Goal: Task Accomplishment & Management: Manage account settings

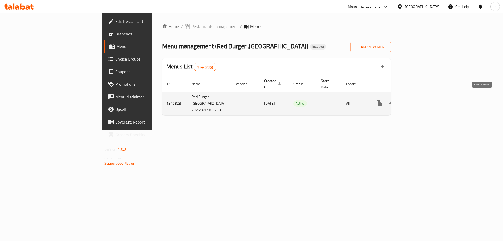
click at [423, 102] on link "enhanced table" at bounding box center [416, 103] width 13 height 13
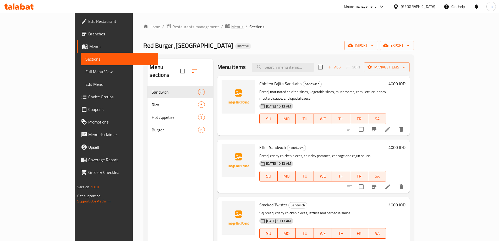
click at [231, 24] on span "Menus" at bounding box center [237, 27] width 12 height 6
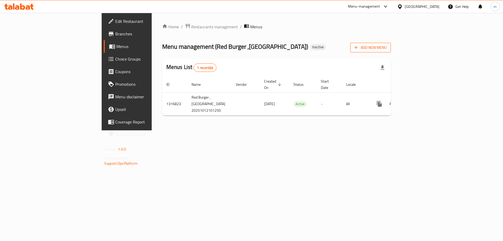
click at [386, 47] on span "Add New Menu" at bounding box center [370, 47] width 32 height 7
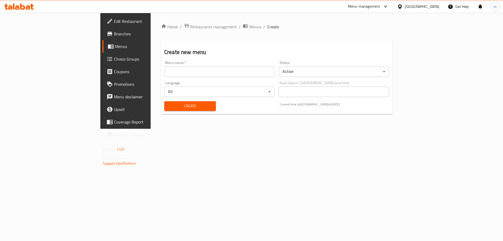
click at [221, 68] on input "text" at bounding box center [219, 71] width 110 height 10
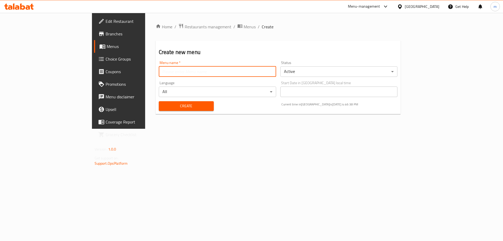
type input "[PERSON_NAME]"
click at [163, 105] on span "Create" at bounding box center [186, 106] width 47 height 7
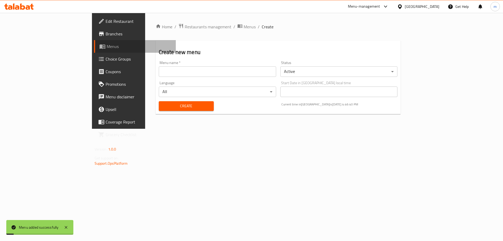
click at [107, 47] on span "Menus" at bounding box center [139, 46] width 65 height 6
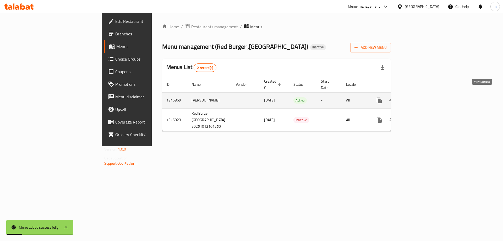
click at [423, 95] on link "enhanced table" at bounding box center [416, 100] width 13 height 13
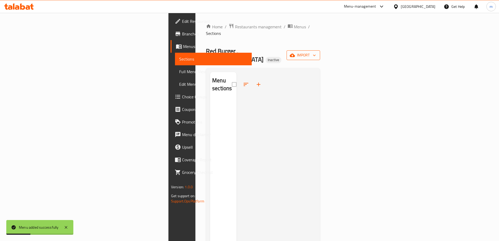
click at [316, 52] on span "import" at bounding box center [303, 55] width 25 height 7
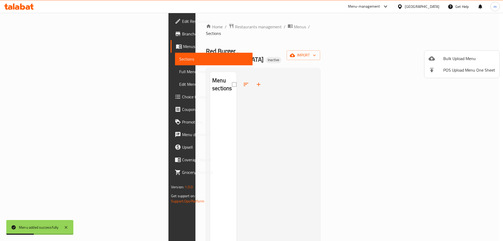
click at [452, 55] on span "Bulk Upload Menu" at bounding box center [469, 58] width 52 height 6
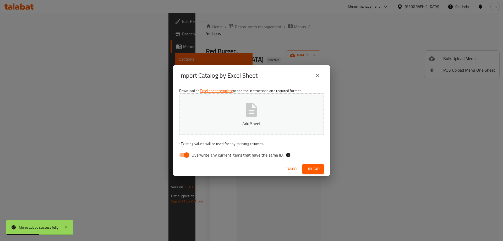
click at [184, 155] on input "Overwrite any current items that have the same ID." at bounding box center [186, 155] width 30 height 10
checkbox input "false"
click at [257, 113] on icon "button" at bounding box center [251, 109] width 17 height 17
click at [316, 167] on span "Upload" at bounding box center [312, 168] width 13 height 7
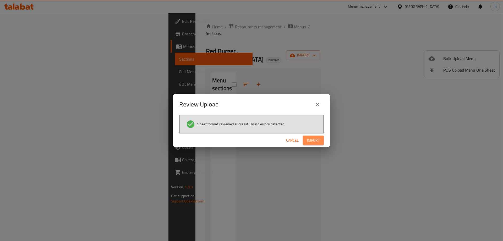
click at [308, 142] on span "Import" at bounding box center [313, 140] width 13 height 7
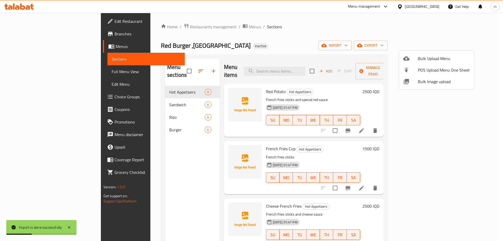
click at [235, 47] on div at bounding box center [251, 120] width 503 height 241
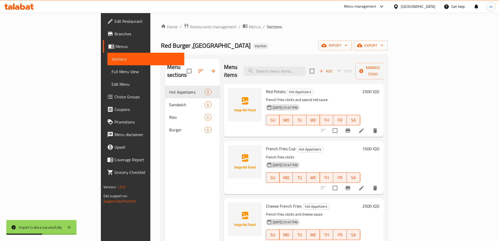
click at [111, 74] on span "Full Menu View" at bounding box center [145, 71] width 68 height 6
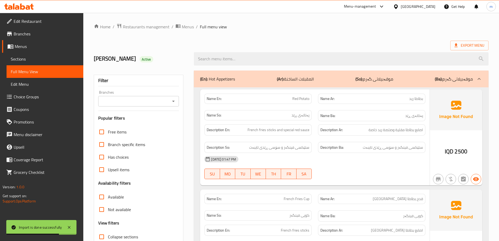
click at [179, 104] on div "Branches" at bounding box center [138, 101] width 81 height 10
click at [173, 101] on icon "Open" at bounding box center [173, 101] width 3 height 1
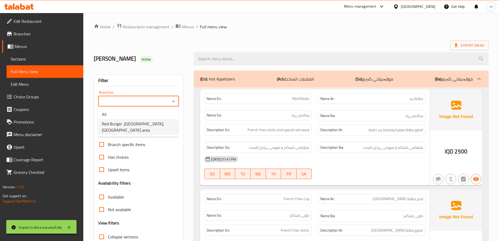
click at [130, 123] on span "Red Burger ,[GEOGRAPHIC_DATA], [GEOGRAPHIC_DATA] area" at bounding box center [138, 126] width 73 height 13
type input "Red Burger ,[GEOGRAPHIC_DATA], [GEOGRAPHIC_DATA] area"
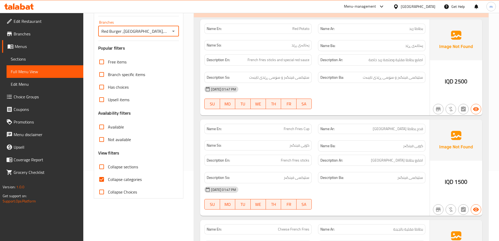
click at [119, 176] on span "Collapse categories" at bounding box center [125, 179] width 34 height 6
click at [108, 175] on input "Collapse categories" at bounding box center [101, 179] width 13 height 13
checkbox input "false"
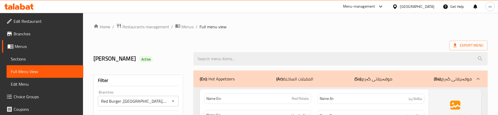
click at [194, 81] on div "(En): Hot Appetizers (Ar): المقبلات الساخنة (So): موقەبیلاتی گەرم (Ba): موقەبیل…" at bounding box center [340, 78] width 294 height 17
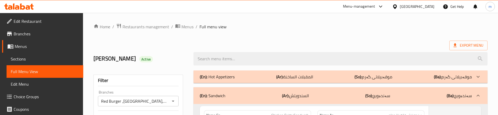
click at [213, 74] on p "(En): Hot Appetizers" at bounding box center [217, 77] width 35 height 6
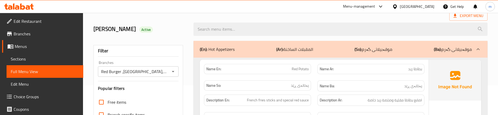
scroll to position [35, 0]
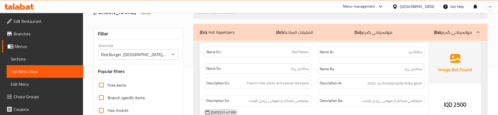
scroll to position [52, 0]
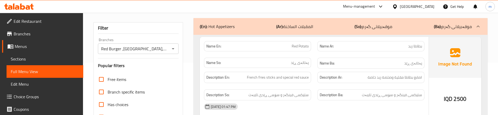
click at [310, 83] on div "Description En: French fries sticks and special red sauce" at bounding box center [257, 78] width 113 height 18
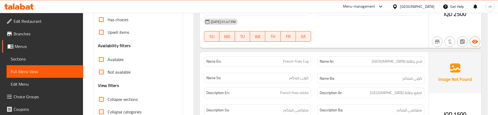
scroll to position [140, 0]
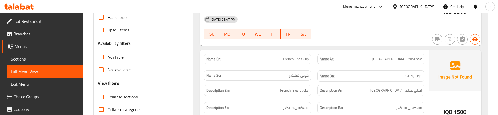
click at [317, 94] on div "Description Ar: اصابع بطاطا مقلية" at bounding box center [370, 91] width 113 height 18
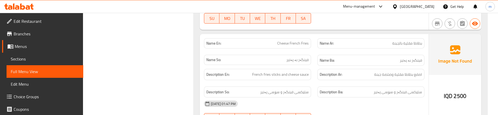
scroll to position [262, 0]
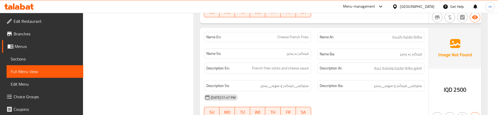
click at [314, 45] on div "Name Ar: بطاطا مقلية بالجبنة" at bounding box center [370, 37] width 113 height 16
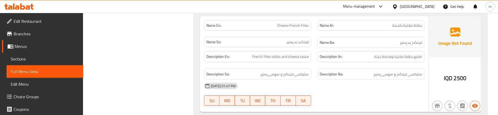
scroll to position [279, 0]
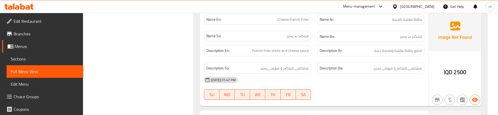
click at [318, 58] on div "Description Ar: اصابع بطاطا مقلية وصلصة جبنة" at bounding box center [370, 51] width 113 height 18
click at [316, 58] on div "Description Ar: اصابع بطاطا مقلية وصلصة جبنة" at bounding box center [370, 51] width 113 height 18
click at [311, 59] on div "Description So: ستێکسی فینگەر و سۆسی پەنیر" at bounding box center [257, 68] width 113 height 18
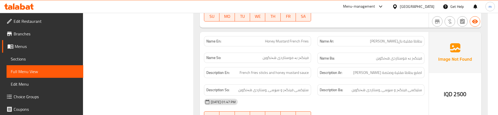
scroll to position [366, 0]
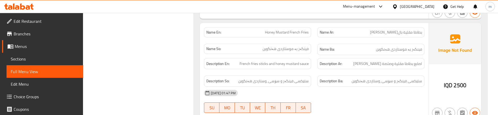
click at [289, 34] on span "Honey Mustard French Fries" at bounding box center [287, 32] width 44 height 5
click at [289, 32] on span "Honey Mustard French Fries" at bounding box center [287, 32] width 44 height 5
copy span "Honey Mustard French Fries"
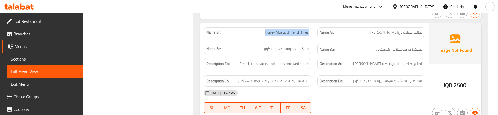
click at [38, 57] on span "Sections" at bounding box center [45, 59] width 68 height 6
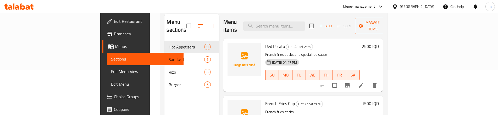
scroll to position [3, 0]
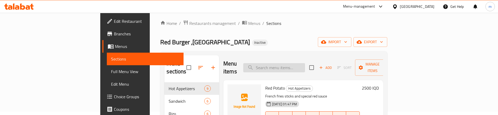
click at [304, 66] on input "search" at bounding box center [274, 67] width 62 height 9
paste input "Honey Mustard French Fries"
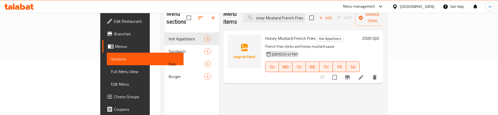
scroll to position [56, 0]
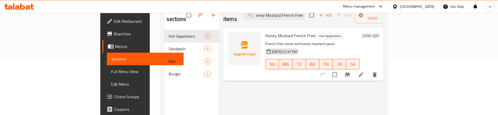
type input "Honey Mustard French Fries"
click at [368, 70] on li at bounding box center [361, 74] width 15 height 9
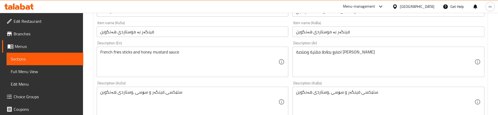
scroll to position [122, 0]
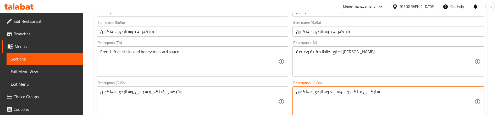
type textarea "ستێکسی فینگەر و سۆسی موستاردی هەنگوین"
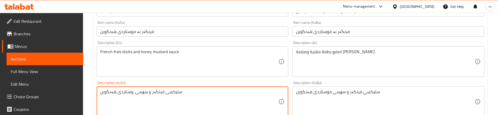
paste textarea "م"
type textarea "ستێکسی فینگەر و سۆسی موستاردی هەنگوین"
click at [186, 82] on div "Description (KuSo) ستێکسی فینگەر و سۆسی موستاردی هەنگوین Description (KuSo)" at bounding box center [193, 99] width 192 height 36
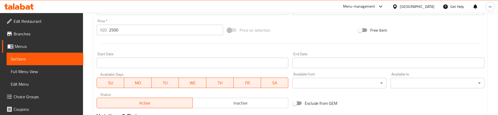
scroll to position [315, 0]
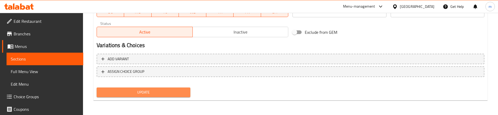
click at [136, 91] on span "Update" at bounding box center [143, 92] width 85 height 7
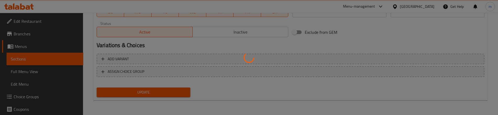
click at [40, 71] on div at bounding box center [249, 57] width 498 height 115
click at [22, 73] on div at bounding box center [249, 57] width 498 height 115
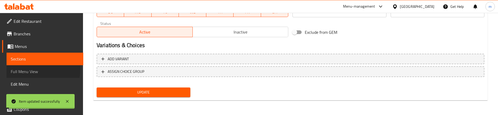
click at [28, 69] on span "Full Menu View" at bounding box center [45, 71] width 68 height 6
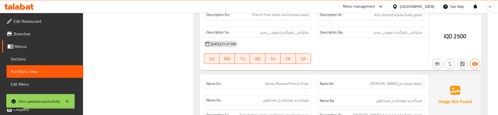
click at [330, 41] on div "[DATE] 01:47 PM" at bounding box center [314, 44] width 227 height 13
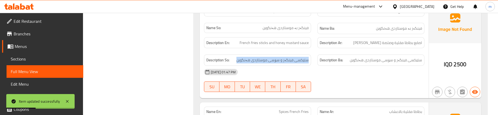
scroll to position [372, 0]
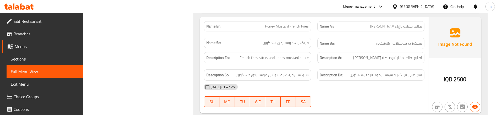
click at [270, 62] on div "Description En: French fries sticks and honey mustard sauce" at bounding box center [257, 57] width 107 height 11
click at [312, 61] on div "Description En: French fries sticks and honey mustard sauce" at bounding box center [257, 58] width 113 height 18
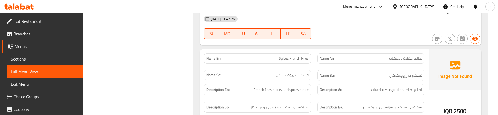
scroll to position [442, 0]
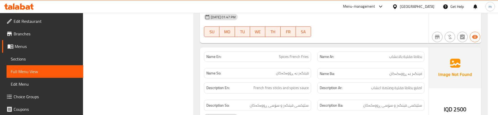
click at [313, 62] on div "Name En: Spices French Fries" at bounding box center [257, 56] width 113 height 16
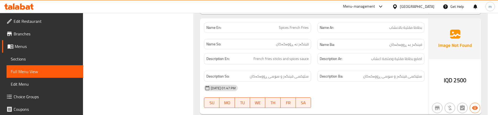
scroll to position [477, 0]
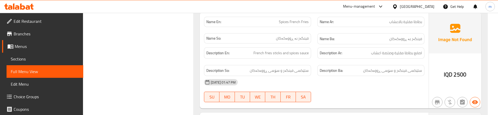
click at [315, 58] on div "Description Ar: اصابع بطاطا مقلية وصلصة اعشاب" at bounding box center [370, 53] width 113 height 18
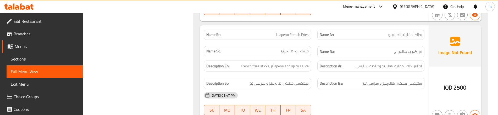
scroll to position [565, 0]
click at [311, 45] on div "Name So: فینگەر بە هالەپینۆ" at bounding box center [257, 52] width 113 height 18
click at [309, 69] on div "Description En: French fries sticks, jalapeno and spicy sauce" at bounding box center [257, 65] width 107 height 11
click at [315, 69] on div "Description Ar: اصابع بطاطا مقلية، هالبينو وصلصة سبايسي" at bounding box center [370, 66] width 113 height 18
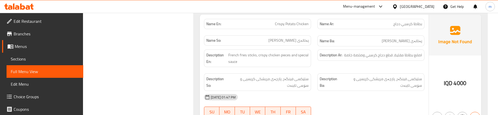
scroll to position [669, 0]
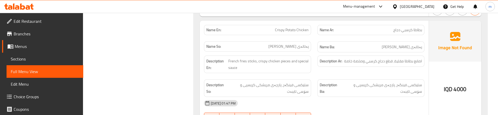
click at [315, 62] on div "Description Ar: اصابع بطاطا مقلية، قطع دجاج كرسبي وصلصة خاصة" at bounding box center [370, 64] width 113 height 24
click at [289, 32] on span "Crispy Potato Chicken" at bounding box center [292, 29] width 34 height 5
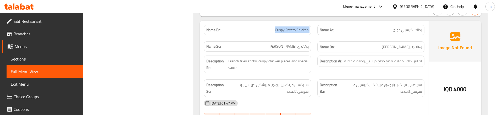
copy span "Crispy Potato Chicken"
click at [23, 60] on span "Sections" at bounding box center [45, 59] width 68 height 6
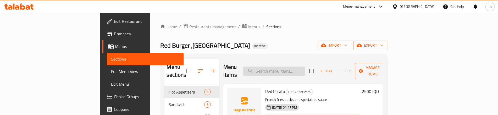
click at [305, 68] on input "search" at bounding box center [274, 70] width 62 height 9
paste input "Crispy Potato Chicken"
type input "Crispy Potato Chicken"
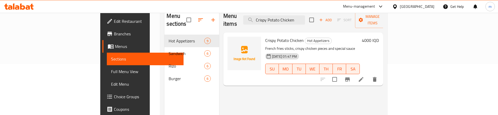
scroll to position [52, 0]
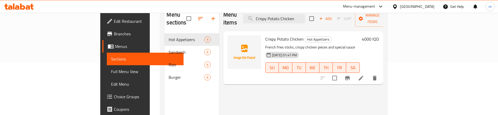
click at [364, 75] on icon at bounding box center [361, 78] width 6 height 6
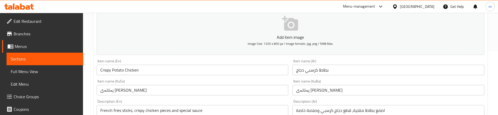
scroll to position [70, 0]
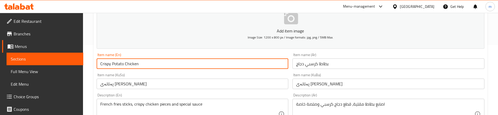
click at [109, 64] on input "Crispy Potato Chicken" at bounding box center [193, 63] width 192 height 10
click at [131, 66] on input "Crispy Potato Chicken" at bounding box center [193, 63] width 192 height 10
paste input "Chicken"
type input "Crispy Chicken Potato"
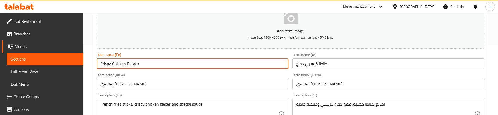
click at [120, 73] on div "Item name (KuSo) [PERSON_NAME] Item name (KuSo)" at bounding box center [193, 81] width 192 height 16
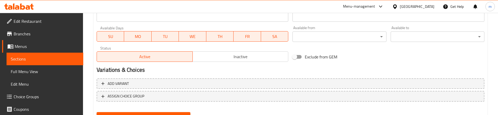
scroll to position [315, 0]
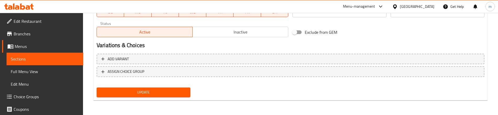
click at [139, 90] on span "Update" at bounding box center [143, 92] width 85 height 7
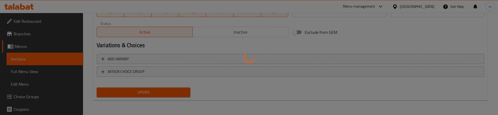
click at [27, 73] on div at bounding box center [249, 57] width 498 height 115
click at [28, 73] on div at bounding box center [249, 57] width 498 height 115
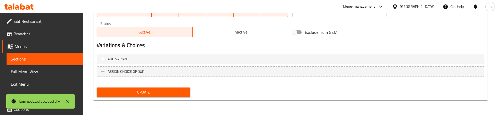
click at [30, 71] on span "Full Menu View" at bounding box center [45, 71] width 68 height 6
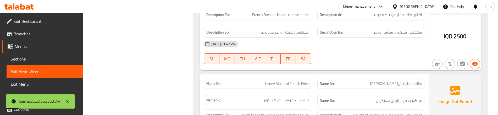
click at [352, 37] on div "Description Ba: ستێکسی فینگەر و سۆسی پەنیر" at bounding box center [370, 32] width 107 height 11
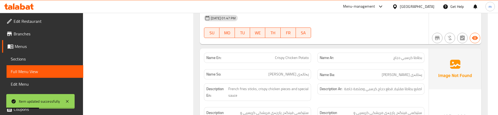
click at [311, 64] on div "Name En: Crispy Chicken Potato" at bounding box center [257, 57] width 113 height 16
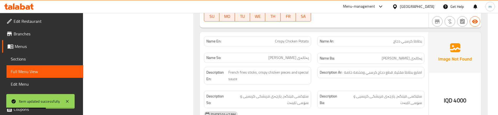
scroll to position [659, 0]
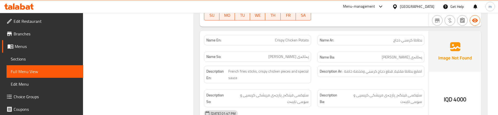
click at [305, 45] on div "Name En: Crispy Chicken Potato" at bounding box center [257, 40] width 107 height 10
click at [319, 85] on div "Description Ar: اصابع بطاطا مقلية، قطع دجاج كرسبي وصلصة خاصة" at bounding box center [370, 75] width 113 height 24
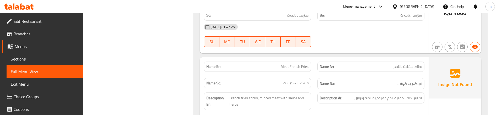
scroll to position [746, 0]
click at [317, 69] on div "Name Ar: بطاطا مقلية باللحم" at bounding box center [370, 66] width 113 height 16
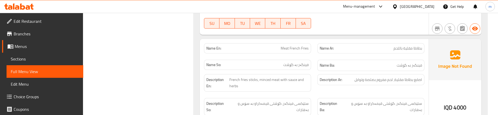
scroll to position [781, 0]
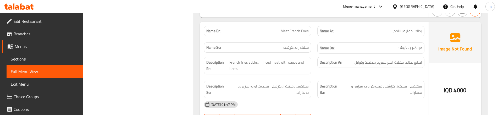
click at [318, 73] on div "Description Ar: اصابع بطاطا مقلية، لحم مفروم بصلصة وتوابل" at bounding box center [370, 66] width 113 height 24
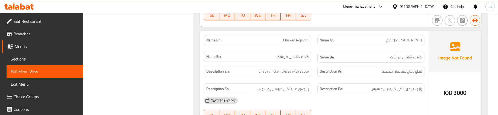
scroll to position [886, 0]
click at [315, 51] on div "Name Ba: گەنمەشامی مریشک" at bounding box center [370, 57] width 113 height 18
click at [316, 47] on div "Name Ar: [PERSON_NAME] دجاج" at bounding box center [370, 39] width 113 height 16
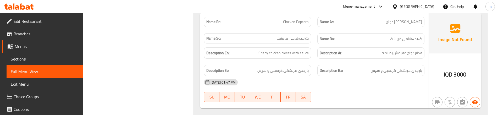
click at [294, 21] on span "Chicken Popcorn" at bounding box center [296, 21] width 26 height 5
copy span "Chicken Popcorn"
click at [46, 57] on span "Sections" at bounding box center [45, 59] width 68 height 6
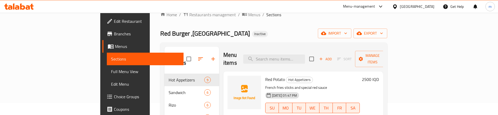
scroll to position [3, 0]
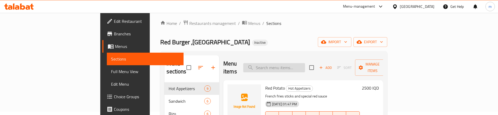
click at [305, 67] on input "search" at bounding box center [274, 67] width 62 height 9
paste input "Chicken Popcorn"
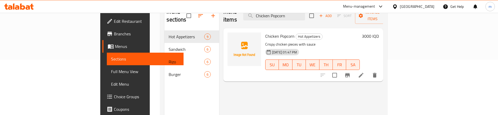
scroll to position [56, 0]
type input "Chicken Popcorn"
click at [364, 71] on icon at bounding box center [361, 74] width 6 height 6
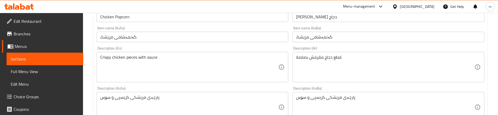
scroll to position [122, 0]
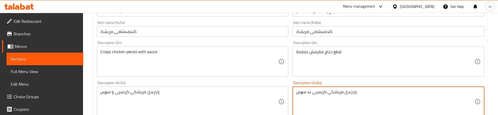
type textarea "پارچەی مریشکی کریسپی بە سۆس"
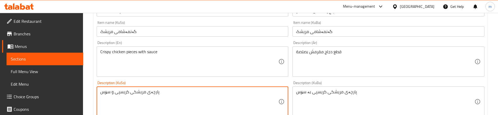
paste textarea "بە"
type textarea "پارچەی مریشکی کریسپی بە سۆس"
click at [121, 76] on div "Crispy chicken pieces with sauce Description (En)" at bounding box center [193, 61] width 192 height 30
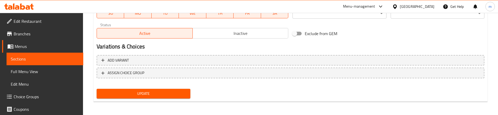
scroll to position [314, 0]
click at [136, 92] on span "Update" at bounding box center [143, 93] width 85 height 7
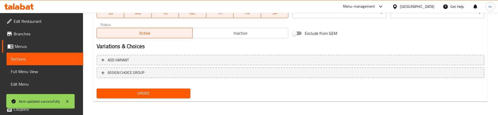
click at [30, 72] on span "Full Menu View" at bounding box center [45, 71] width 68 height 6
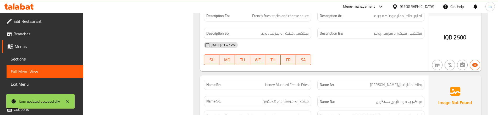
click at [325, 43] on div "[DATE] 01:47 PM" at bounding box center [314, 45] width 227 height 13
click at [314, 22] on div "Description En: French fries sticks and cheese sauce" at bounding box center [257, 16] width 113 height 18
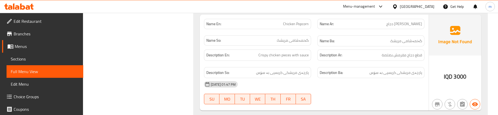
scroll to position [907, 0]
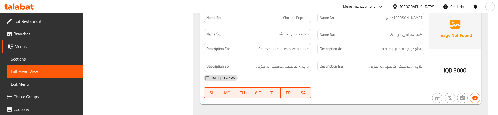
click at [313, 41] on div "Description En: Crispy chicken pieces with sauce" at bounding box center [257, 49] width 113 height 18
click at [388, 72] on div "[DATE] 01:47 PM" at bounding box center [314, 78] width 227 height 13
click at [319, 58] on div "Description Ba: پارچەی مریشکی کریسپی بە سۆس" at bounding box center [370, 67] width 113 height 18
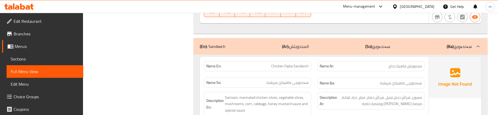
scroll to position [995, 0]
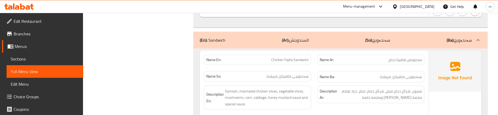
click at [321, 68] on div "Name Ba: سەندویچی فاهیتای مریشک" at bounding box center [370, 77] width 113 height 18
click at [310, 63] on div "Name En: Chicken Fajita Sandwich" at bounding box center [257, 60] width 107 height 10
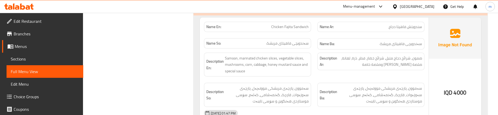
scroll to position [1029, 0]
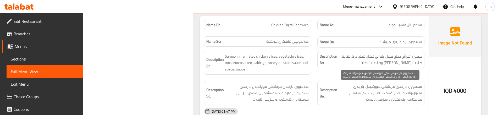
click at [386, 93] on span "سەموون، پارچەی مریشکی مووتەپەل، پارچەی سەوزەوات، قارچک، گەنمەشامی، کەلەم، سۆسی …" at bounding box center [380, 92] width 84 height 19
copy span "کەلەم"
click at [383, 94] on span "سەموون، پارچەی مریشکی مووتەپەل، پارچەی سەوزەوات، قارچک، گەنمەشامی، کەلەم، سۆسی …" at bounding box center [380, 92] width 84 height 19
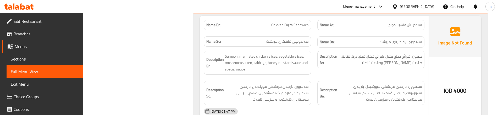
click at [321, 72] on div "Description Ar: صمون، شرائح دجاج متبل، شرائح خضار، فطر، ذرة، لهانة، صلصة [PERSO…" at bounding box center [370, 63] width 113 height 30
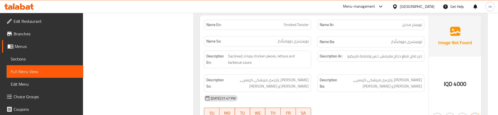
scroll to position [1274, 0]
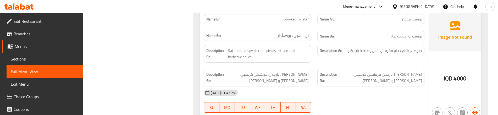
click at [314, 61] on div "Description En: Saj bread, crispy chicken pieces, lettuce and barbecue sauce" at bounding box center [257, 54] width 113 height 24
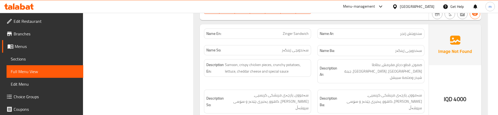
scroll to position [1379, 0]
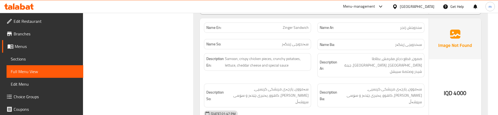
click at [316, 51] on div "Description Ar: صمون، قطع دجاج مقرمش، بطاطا [GEOGRAPHIC_DATA]، [GEOGRAPHIC_DATA…" at bounding box center [370, 65] width 113 height 30
click at [411, 71] on div "Description Ar: صمون، قطع دجاج مقرمش، بطاطا [GEOGRAPHIC_DATA]، [GEOGRAPHIC_DATA…" at bounding box center [370, 65] width 113 height 30
click at [304, 71] on div "Description En: Samoon, crispy chicken pieces, crunchy potatoes, lettuce, chedd…" at bounding box center [257, 65] width 113 height 30
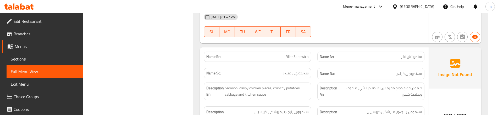
scroll to position [1483, 0]
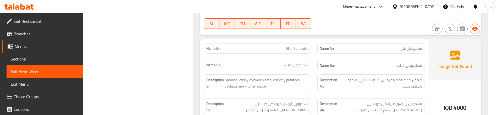
click at [317, 43] on div "Name Ar: سندويتش فلر" at bounding box center [370, 48] width 107 height 10
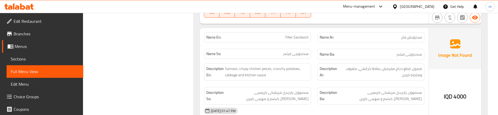
scroll to position [1501, 0]
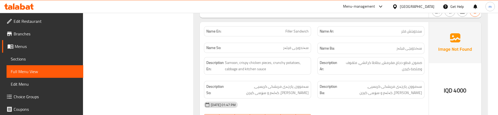
click at [404, 62] on div "Description Ar: صمون، قطع دجاج مقرمش، بطاطا كرانشي، ملفوف وصلصة كيجن" at bounding box center [370, 66] width 113 height 24
click at [409, 63] on div "Description Ar: صمون، قطع دجاج مقرمش، بطاطا كرانشي، ملفوف وصلصة كيجن" at bounding box center [370, 66] width 113 height 24
click at [315, 78] on div "Description Ba: سەموون، پارچەی مریشکی کریسپی، [PERSON_NAME]، کەلەم و سۆسی کیچن" at bounding box center [370, 90] width 113 height 24
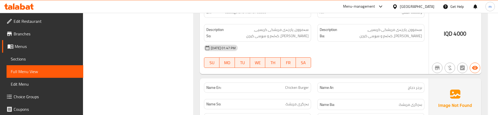
scroll to position [1570, 0]
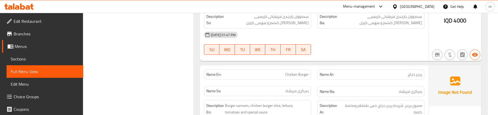
click at [310, 83] on div "Name So: [PERSON_NAME]" at bounding box center [257, 92] width 113 height 18
click at [386, 102] on span "صمون برجر، شريحة برجر دجاج، خس، طماطم وصلصة خاصة" at bounding box center [382, 108] width 80 height 13
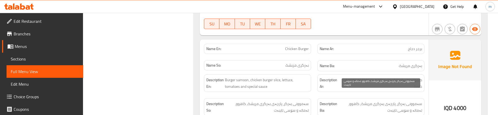
scroll to position [1605, 0]
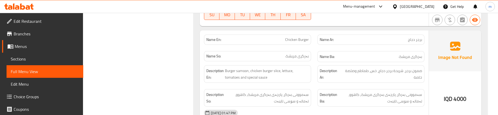
click at [320, 89] on div "Description Ba: سەموونی بەرگر، پارچەی بەرگری مریشک، کاهوو، تەماتە و سۆسی تایبەت" at bounding box center [370, 98] width 107 height 18
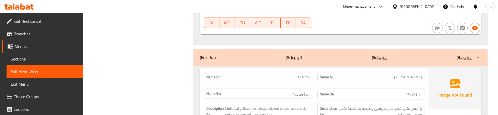
scroll to position [1727, 0]
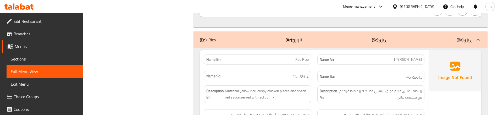
click at [315, 68] on div "Name Ba: ڕیزۆی ڕێد" at bounding box center [370, 77] width 113 height 18
click at [319, 52] on div "Name Ar: [PERSON_NAME]" at bounding box center [370, 59] width 113 height 16
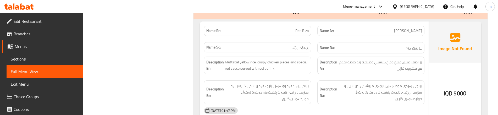
scroll to position [1762, 0]
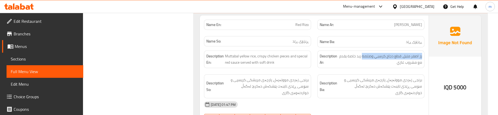
drag, startPoint x: 362, startPoint y: 43, endPoint x: 426, endPoint y: 43, distance: 64.4
click at [426, 47] on div "Description Ar: رز اصفر متبل، قطع دجاج كرسبي وصلصة ريد خاصة يقدم مع مشروب غازي" at bounding box center [370, 59] width 113 height 24
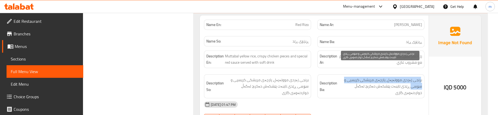
drag, startPoint x: 421, startPoint y: 68, endPoint x: 411, endPoint y: 76, distance: 13.0
click at [411, 77] on span "برنجی زەردی مووتەپەل، پارچەی مریشکی کریسپی و سۆسی ڕێدی تایبەت پێشکەش دەکرێ لەگە…" at bounding box center [380, 86] width 84 height 19
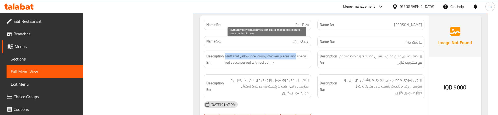
drag, startPoint x: 295, startPoint y: 43, endPoint x: 225, endPoint y: 40, distance: 69.9
click at [225, 53] on span "Muttabal yellow rice, crispy chicken pieces and special red sauce served with s…" at bounding box center [267, 59] width 84 height 13
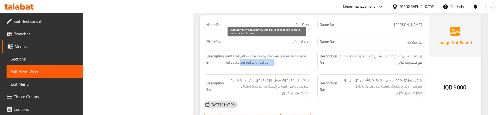
drag, startPoint x: 275, startPoint y: 48, endPoint x: 240, endPoint y: 50, distance: 35.1
click at [240, 53] on span "Muttabal yellow rice, crispy chicken pieces and special red sauce served with s…" at bounding box center [267, 59] width 84 height 13
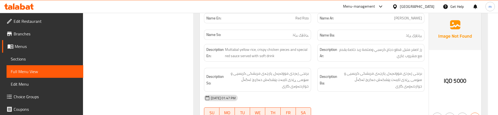
scroll to position [1763, 0]
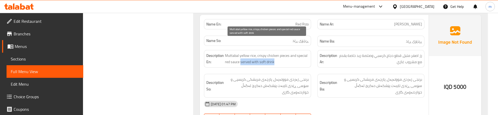
drag, startPoint x: 241, startPoint y: 48, endPoint x: 281, endPoint y: 48, distance: 40.0
click at [281, 52] on span "Muttabal yellow rice, crispy chicken pieces and special red sauce served with s…" at bounding box center [267, 58] width 84 height 13
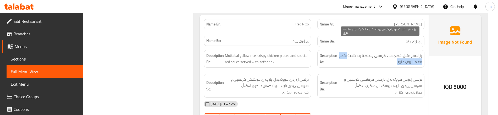
drag, startPoint x: 347, startPoint y: 44, endPoint x: 351, endPoint y: 48, distance: 5.9
click at [351, 52] on span "رز اصفر متبل، قطع دجاج كرسبي وصلصة ريد خاصة يقدم مع مشروب غازي" at bounding box center [380, 58] width 84 height 13
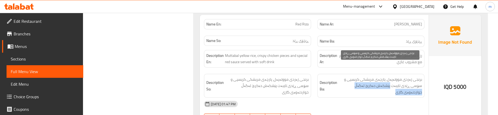
drag, startPoint x: 392, startPoint y: 73, endPoint x: 391, endPoint y: 82, distance: 8.5
click at [391, 82] on span "برنجی زەردی مووتەپەل، پارچەی مریشکی کریسپی و سۆسی ڕێدی تایبەت پێشکەش دەکرێ لەگە…" at bounding box center [380, 85] width 84 height 19
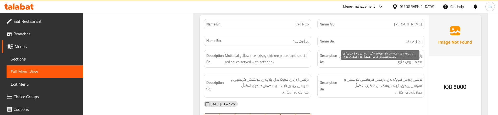
click at [411, 76] on span "برنجی زەردی مووتەپەل، پارچەی مریشکی کریسپی و سۆسی ڕێدی تایبەت پێشکەش دەکرێ لەگە…" at bounding box center [380, 85] width 84 height 19
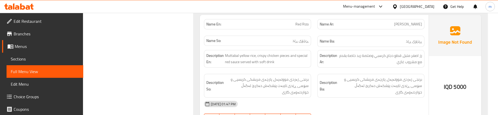
click at [310, 54] on div "Description En: Muttabal yellow rice, crispy chicken pieces and special red sau…" at bounding box center [257, 59] width 113 height 24
click at [315, 71] on div "Description Ba: برنجی زەردی مووتەپەل، پارچەی مریشکی کریسپی و سۆسی ڕێدی تایبەت پ…" at bounding box center [370, 86] width 113 height 30
click at [309, 57] on div "Description En: Muttabal yellow rice, crispy chicken pieces and special red sau…" at bounding box center [257, 59] width 113 height 24
click at [312, 55] on div "Description En: Muttabal yellow rice, crispy chicken pieces and special red sau…" at bounding box center [257, 59] width 113 height 24
click at [299, 57] on div "Description En: Muttabal yellow rice, crispy chicken pieces and special red sau…" at bounding box center [257, 59] width 113 height 24
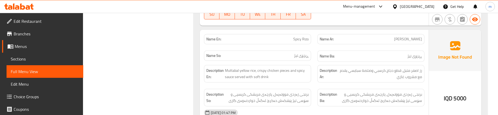
scroll to position [1867, 0]
click at [321, 71] on div "Description Ar: رز اصفر متبل، قطع دجاج كرسبي وصلصة سبايسي يقدم مع مشروب غازي" at bounding box center [370, 74] width 113 height 24
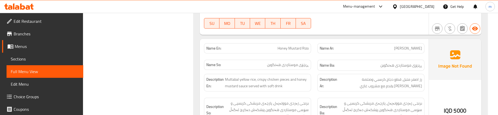
scroll to position [1972, 0]
click at [316, 70] on div "Description Ar: رز اصفر متبل، قطع دجاج كرسبي وصلصة [PERSON_NAME] يقدم مع مشروب …" at bounding box center [370, 82] width 113 height 24
click at [314, 78] on div "Description En: Muttabal yellow rice, crispy chicken pieces and honey mustard s…" at bounding box center [257, 82] width 113 height 24
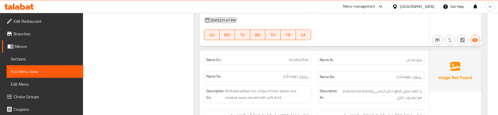
scroll to position [2094, 0]
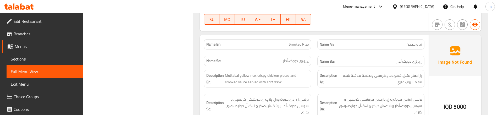
click at [319, 72] on div "Description Ar: رز اصفر متبل، قطع دجاج كرسبي وصلصة مدخنة يقدم مع مشروب غازي" at bounding box center [370, 79] width 107 height 18
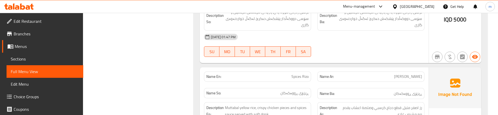
scroll to position [2199, 0]
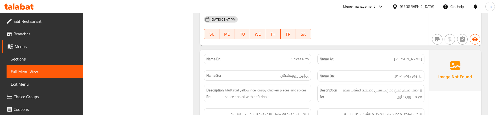
click at [307, 85] on div "Description En: Muttabal yellow rice, crispy chicken pieces and spices sauce se…" at bounding box center [257, 94] width 107 height 18
click at [311, 82] on div "Description En: Muttabal yellow rice, crispy chicken pieces and spices sauce se…" at bounding box center [257, 93] width 113 height 24
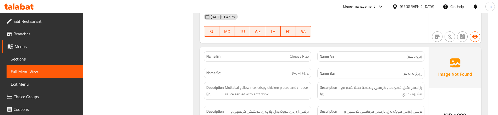
click at [310, 82] on div "Description En: Muttabal yellow rice, crispy chicken pieces and cheese sauce se…" at bounding box center [257, 91] width 107 height 18
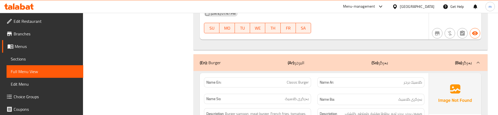
scroll to position [2443, 0]
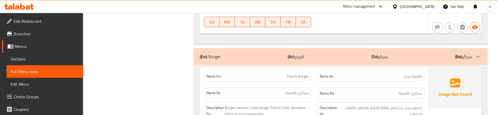
click at [314, 68] on div "Name Ar: كلاسيك برجر" at bounding box center [370, 76] width 113 height 16
click at [322, 68] on div "Name Ar: كلاسيك برجر" at bounding box center [370, 76] width 113 height 16
drag, startPoint x: 389, startPoint y: 87, endPoint x: 428, endPoint y: 86, distance: 38.8
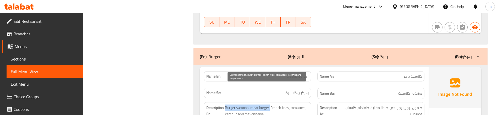
drag, startPoint x: 224, startPoint y: 87, endPoint x: 270, endPoint y: 88, distance: 45.3
click at [270, 104] on h6 "Description En: Burger samoon, meat burger, French fries, tomatoes, ketchup and…" at bounding box center [257, 110] width 102 height 13
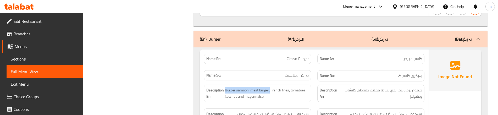
scroll to position [2478, 0]
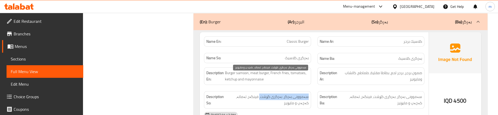
drag, startPoint x: 310, startPoint y: 77, endPoint x: 262, endPoint y: 77, distance: 48.2
click at [262, 91] on div "Description So: سەموونی بەرگر، بەرگری گۆشت، فینگەر، تەماتە، کەچەپ و مایۆنیز" at bounding box center [257, 100] width 107 height 18
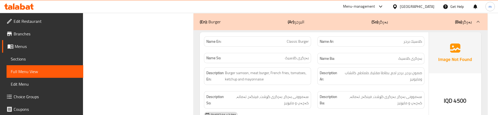
click at [412, 88] on div "Description Ba: سەموونی بەرگر، بەرگری گۆشت، فینگەر، تەماتە، کەچەپ و مایۆنیز" at bounding box center [370, 100] width 113 height 24
click at [321, 67] on div "Description Ar: صمون برجر، برجر لحم، بطاطا [GEOGRAPHIC_DATA]، طماطم، كاتشاب وما…" at bounding box center [370, 76] width 113 height 24
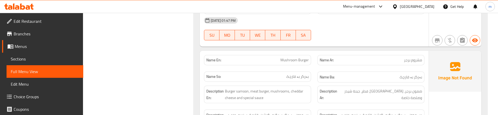
scroll to position [2583, 0]
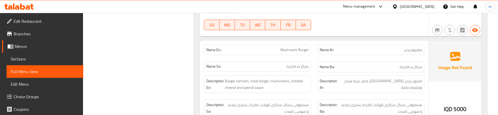
click at [318, 45] on div "Name Ar: مشروم برجر" at bounding box center [370, 50] width 107 height 10
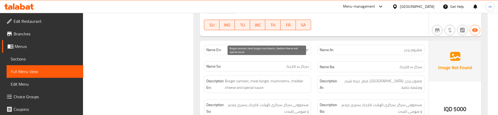
click at [299, 78] on span "Burger samoon, meat burger, mushrooms, cheddar cheese and special sauce" at bounding box center [267, 84] width 84 height 13
copy span "cheddar"
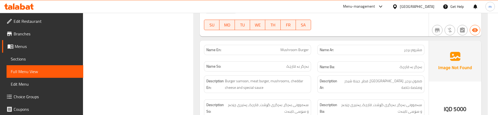
click at [306, 75] on div "Description En: Burger samoon, meat burger, mushrooms, cheddar cheese and speci…" at bounding box center [257, 84] width 107 height 18
click at [318, 74] on div "Description Ar: صمون برجر، برجر لحم، [GEOGRAPHIC_DATA]، جبنة شيدر وصلصة خاصة" at bounding box center [370, 84] width 113 height 24
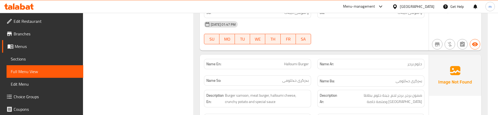
scroll to position [2688, 0]
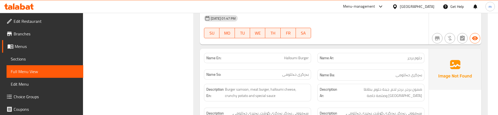
click at [315, 81] on div "Description Ar: صمون برجر، برجر لحم، جبنة حلوم، بطاطا كرانشي وصلصة خاصة" at bounding box center [370, 93] width 113 height 24
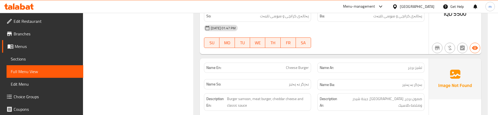
scroll to position [2810, 0]
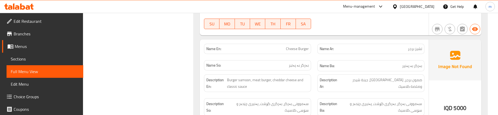
click at [317, 57] on div "Name Ba: بەرگر بە پەنیر" at bounding box center [370, 66] width 113 height 18
click at [325, 75] on div "Description Ar: صمون برجر، [GEOGRAPHIC_DATA]، جبنة شيدر وصلصة كلاسيك" at bounding box center [370, 83] width 113 height 24
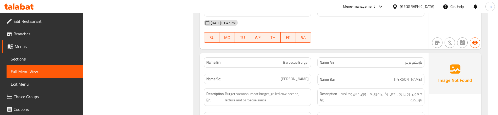
scroll to position [2914, 0]
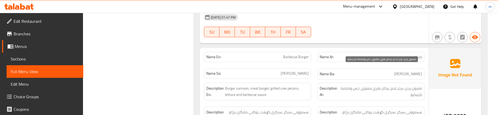
click at [413, 85] on span "صمون برجر، برجر لحم، بيكان بقري مشوي، خس وصلصة باربيكيو" at bounding box center [381, 91] width 82 height 13
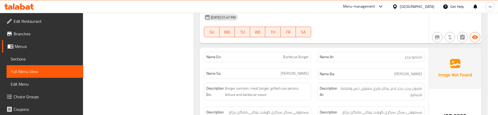
click at [317, 83] on div "Description Ar: صمون برجر، برجر لحم، بيكان بقري مشوي، خس وصلصة باربيكيو" at bounding box center [370, 92] width 113 height 24
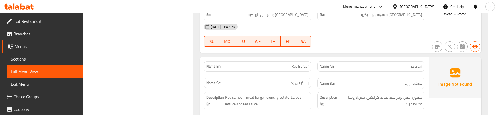
scroll to position [3019, 0]
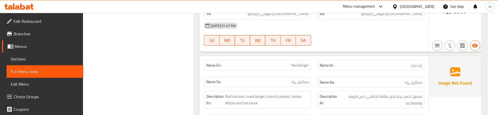
click at [419, 91] on div "Description Ar: صمون احمر، برجر لحم، بطاطا كرانشي، خس لاروسا وصلصة ريد" at bounding box center [370, 100] width 107 height 18
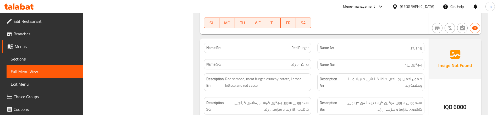
click at [310, 94] on div "Description So: سەموونی سوور، بەرگری گۆشت، پەتاتەی کرانچی، کاهووی لارۆسا و سۆسی…" at bounding box center [257, 106] width 113 height 24
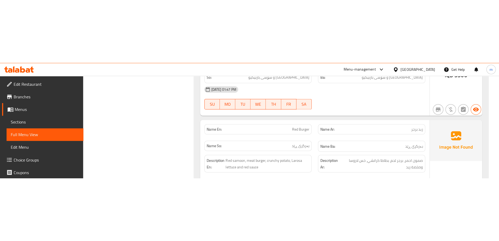
scroll to position [2945, 0]
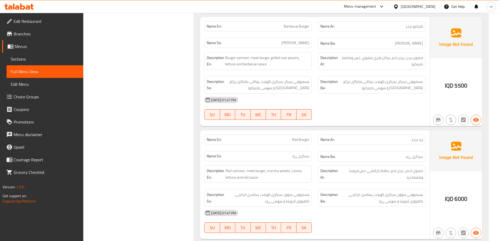
click at [44, 58] on span "Sections" at bounding box center [45, 59] width 68 height 6
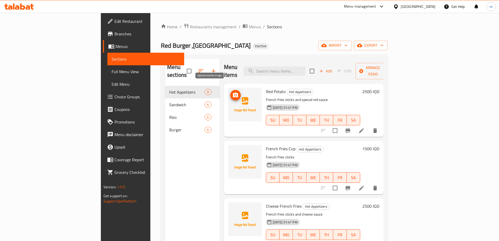
click at [233, 92] on icon "upload picture" at bounding box center [235, 94] width 5 height 5
click at [230, 91] on button "upload picture" at bounding box center [235, 95] width 10 height 10
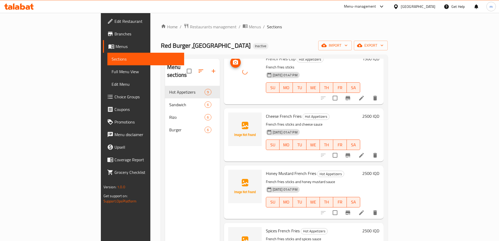
scroll to position [105, 0]
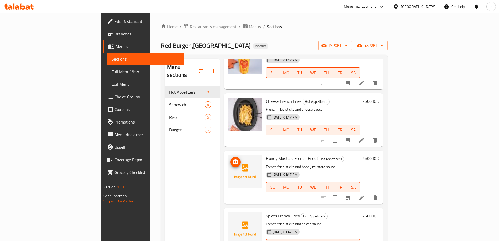
click at [230, 157] on button "upload picture" at bounding box center [235, 162] width 10 height 10
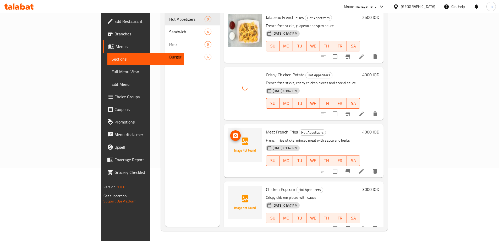
scroll to position [73, 0]
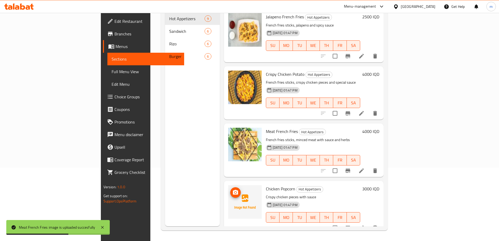
click at [230, 187] on button "upload picture" at bounding box center [235, 192] width 10 height 10
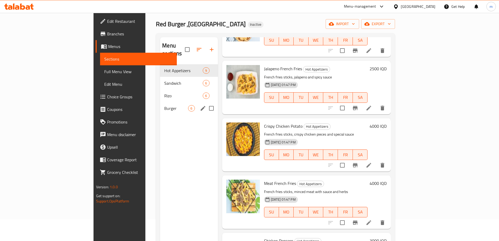
scroll to position [21, 0]
click at [164, 80] on span "Sandwich" at bounding box center [176, 83] width 24 height 6
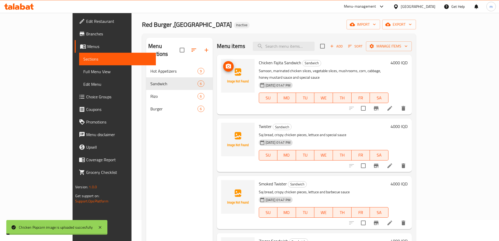
click at [223, 62] on button "upload picture" at bounding box center [228, 66] width 10 height 10
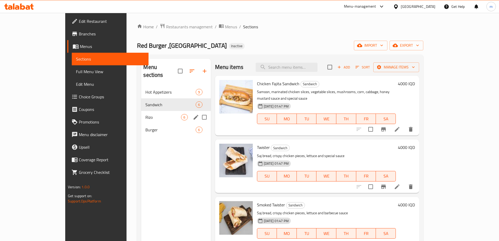
click at [145, 114] on span "Rizo" at bounding box center [163, 117] width 36 height 6
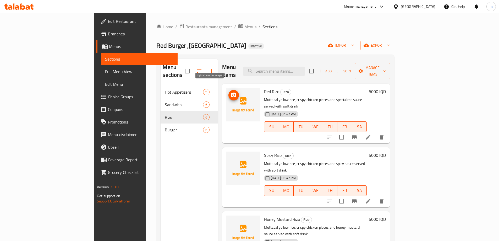
click at [231, 92] on icon "upload picture" at bounding box center [233, 94] width 5 height 5
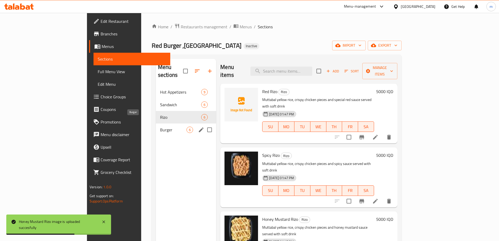
click at [160, 126] on span "Burger" at bounding box center [173, 129] width 26 height 6
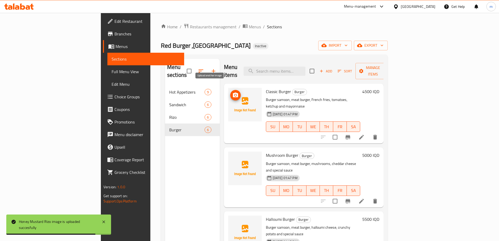
click at [232, 92] on icon "upload picture" at bounding box center [235, 95] width 6 height 6
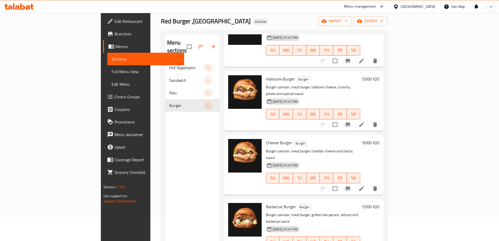
scroll to position [18, 0]
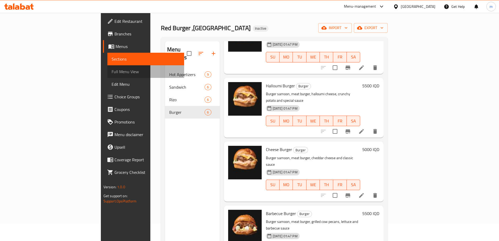
click at [107, 76] on link "Full Menu View" at bounding box center [145, 71] width 77 height 13
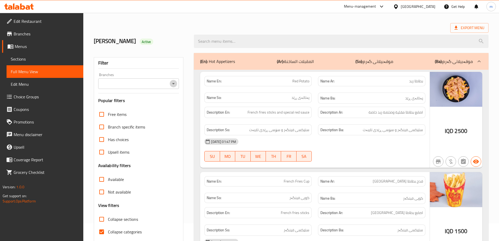
click at [172, 81] on icon "Open" at bounding box center [173, 83] width 6 height 6
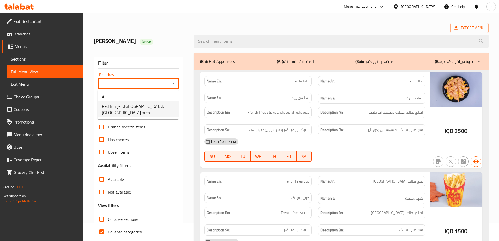
click at [136, 103] on span "Red Burger ,[GEOGRAPHIC_DATA], [GEOGRAPHIC_DATA] area" at bounding box center [138, 109] width 73 height 13
type input "Red Burger ,[GEOGRAPHIC_DATA], [GEOGRAPHIC_DATA] area"
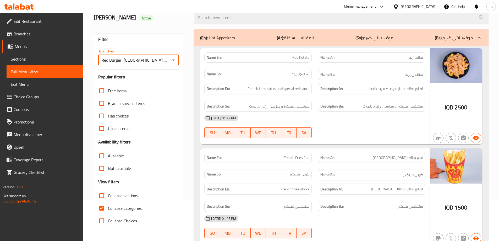
scroll to position [52, 0]
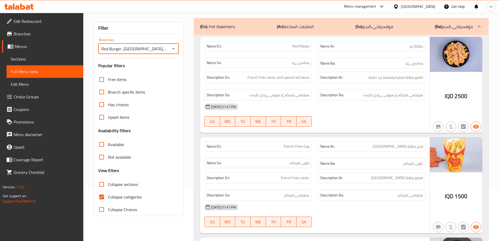
click at [114, 196] on span "Collapse categories" at bounding box center [125, 196] width 34 height 6
click at [108, 196] on input "Collapse categories" at bounding box center [101, 196] width 13 height 13
checkbox input "false"
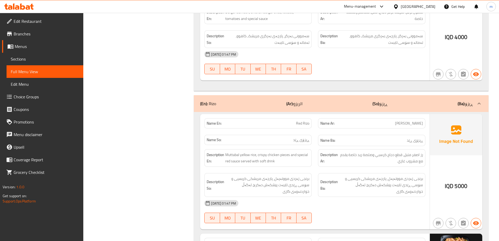
scroll to position [1658, 0]
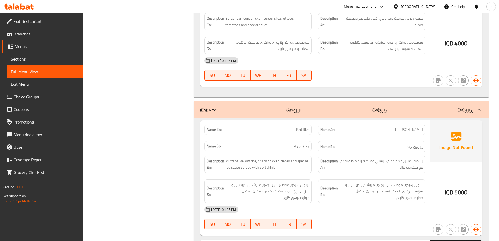
click at [19, 7] on icon at bounding box center [17, 7] width 4 height 4
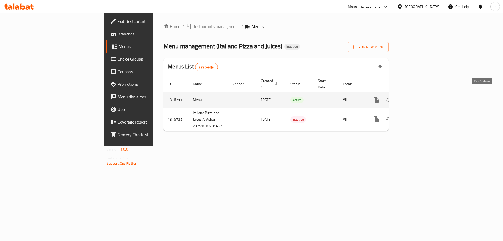
click at [420, 97] on link "enhanced table" at bounding box center [413, 99] width 13 height 13
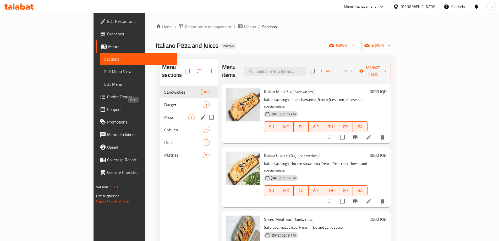
click at [164, 114] on span "Pizza" at bounding box center [176, 117] width 24 height 6
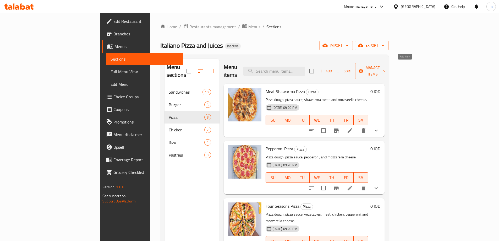
click at [332, 69] on span "Add" at bounding box center [325, 71] width 14 height 6
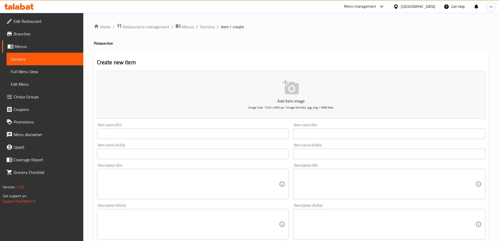
click at [314, 132] on input "text" at bounding box center [389, 133] width 192 height 10
paste input "بيتزا محشية الاطراف"
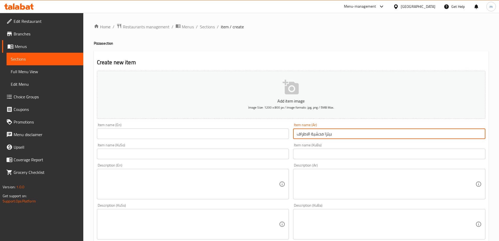
type input "بيتزا محشية الاطراف"
drag, startPoint x: 328, startPoint y: 152, endPoint x: 294, endPoint y: 155, distance: 34.5
click at [328, 152] on input "text" at bounding box center [389, 153] width 192 height 10
paste input "پیتزای لێوار مەحشی"
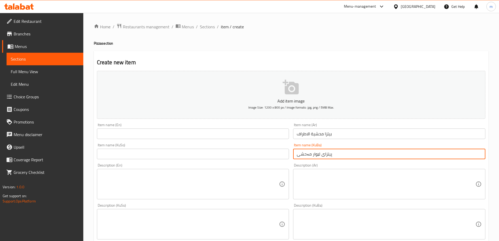
type input "پیتزای لێوار مەحشی"
click at [239, 152] on input "text" at bounding box center [193, 153] width 192 height 10
paste input "پیتزای لێوار مەحشی"
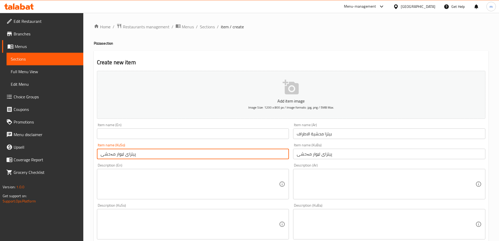
type input "پیتزای لێوار مەحشی"
click at [221, 140] on div "Item name (En) Item name (En)" at bounding box center [193, 131] width 196 height 20
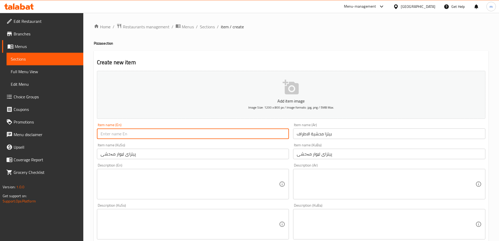
click at [210, 135] on input "text" at bounding box center [193, 133] width 192 height 10
paste input "Stuffed Edges Pizza"
click at [218, 137] on input "Stuffed Edges Pizza" at bounding box center [193, 133] width 192 height 10
type input "Stuffed Edges Pizza"
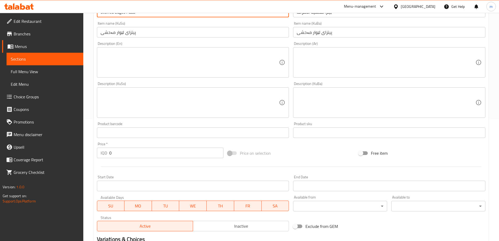
scroll to position [122, 0]
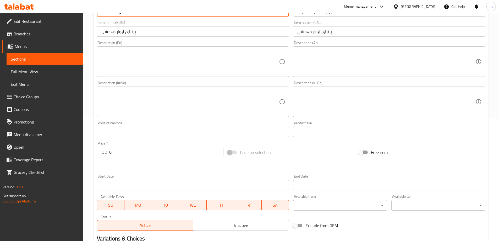
click at [314, 68] on textarea at bounding box center [386, 61] width 179 height 25
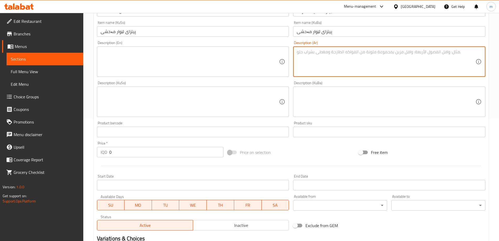
paste textarea "عجينة البيتزا, صلصة البيتزا، شاورما لحم , ومحشية الاطراف جبنة الموزاريلا."
click at [406, 51] on textarea "عجينة البيتزا, صلصة البيتزا، شاورما لحم , ومحشية الاطراف جبنة الموزاريلا" at bounding box center [386, 61] width 179 height 25
click at [382, 51] on textarea "عجينة بيتزا, صلصة البيتزا، شاورما لحم , ومحشية الاطراف جبنة الموزاريلا" at bounding box center [386, 61] width 179 height 25
click at [352, 51] on textarea "عجينة بيتزا, صلصة بيتزا، شاورما لحم , ومحشية الاطراف جبنة الموزاريلا" at bounding box center [386, 61] width 179 height 25
click at [352, 53] on textarea "عجينة بيتزا, صلصة بيتزا، شاورما لحم , ومحشية الاطراف جبنة الموزاريلا" at bounding box center [386, 61] width 179 height 25
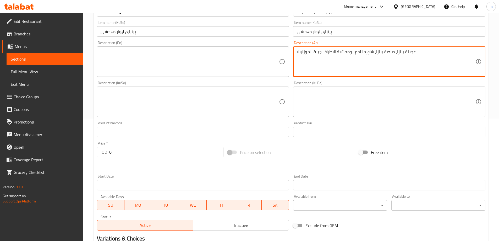
click at [353, 55] on textarea "عجينة بيتزا, صلصة بيتزا، شاورما لحم , ومحشية الاطراف جبنة الموزاريلا" at bounding box center [386, 61] width 179 height 25
click at [394, 52] on textarea "عجينة بيتزا, صلصة بيتزا، شاورما لحم, ومحشية الاطراف جبنة الموزاريلا" at bounding box center [386, 61] width 179 height 25
click at [410, 51] on textarea "عجينة بيتزا, صلصة بيتزا، شاورما لحم, ومحشية اطراف جبنة الموزاريلا" at bounding box center [386, 61] width 179 height 25
click at [387, 53] on textarea "عجينة بيتزا, صلصة بيتزا، شاورما لحم, محشية اطراف جبنة الموزاريلا" at bounding box center [386, 61] width 179 height 25
type textarea "عجينة بيتزا, صلصة بيتزا، شاورما لحم, محشية اطراف وجبنة الموزاريلا"
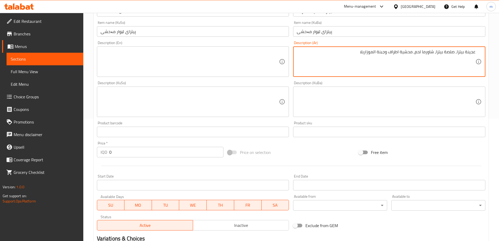
click at [417, 54] on textarea "عجينة بيتزا, صلصة بيتزا، شاورما لحم, محشية اطراف وجبنة الموزاريلا" at bounding box center [386, 61] width 179 height 25
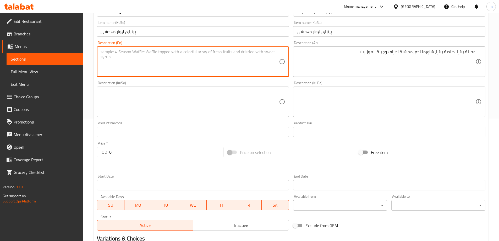
click at [132, 66] on textarea at bounding box center [190, 61] width 179 height 25
paste textarea "Pizza dough, pizza sauce, meat shawarma, stuffed crusts and mozzarella cheese"
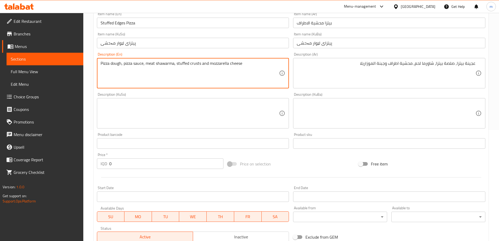
scroll to position [105, 0]
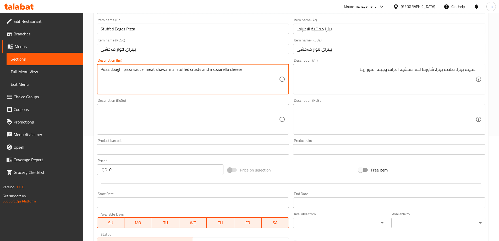
click at [126, 28] on input "Stuffed Edges Pizza" at bounding box center [193, 29] width 192 height 10
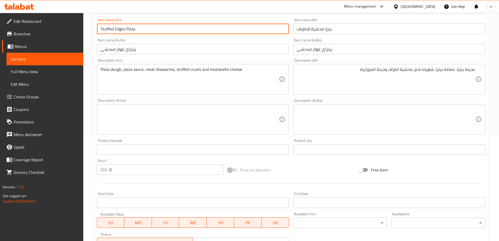
click at [123, 29] on input "Stuffed Edges Pizza" at bounding box center [193, 29] width 192 height 10
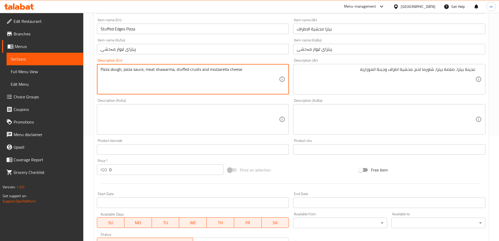
click at [194, 71] on textarea "Pizza dough, pizza sauce, meat shawarma, stuffed crusts and mozzarella cheese" at bounding box center [190, 79] width 179 height 25
paste textarea "Edge"
click at [240, 71] on textarea "Pizza dough, pizza sauce, meat shawarma, stuffed edges and mozzarella cheese" at bounding box center [190, 79] width 179 height 25
type textarea "Pizza dough, pizza sauce, meat shawarma, stuffed edges and mozzarella cheese"
click at [339, 110] on textarea at bounding box center [386, 119] width 179 height 25
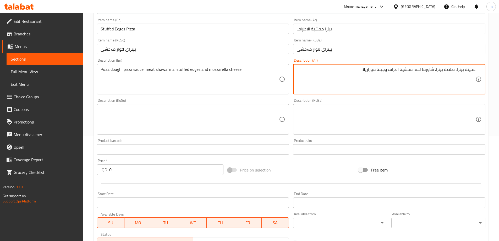
type textarea "عجينة بيتزا, صلصة بيتزا، شاورما لحم, محشية اطراف وجبنة موزاريلا"
click at [374, 102] on div "Description (KuBa) Description (KuBa)" at bounding box center [389, 116] width 192 height 36
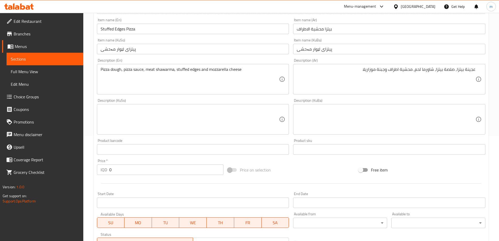
click at [376, 114] on textarea at bounding box center [386, 119] width 179 height 25
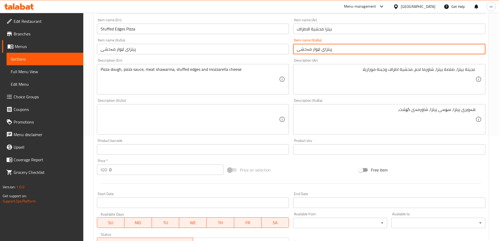
drag, startPoint x: 318, startPoint y: 49, endPoint x: 297, endPoint y: 49, distance: 20.7
click at [297, 49] on input "پیتزای لێوار مەحشی" at bounding box center [389, 49] width 192 height 10
paste textarea "لێوار مەحشی"
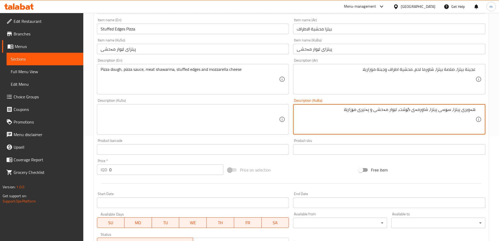
type textarea "هەویری پیتزا، سۆسی پیتزا، شاورمەی گۆشت، لێوار مەحشی و پەنیری مۆزارێلا"
click at [249, 109] on textarea at bounding box center [190, 119] width 179 height 25
paste textarea "هەویری پیتزا، سۆسی پیتزا، شاورمەی گۆشت، لێوار مەحشی و پەنیری مۆزارێلا"
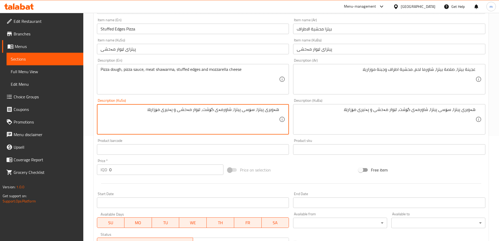
click at [278, 110] on textarea "هەویری پیتزا، سۆسی پیتزا، شاورمەی گۆشت، لێوار مەحشی و پەنیری مۆزارێلا" at bounding box center [190, 119] width 179 height 25
type textarea "هەویری پیتزا، سۆسی پیتزا، شاورمەی گۆشت، لێوار مەحشی و پەنیری مۆزارێلا"
click at [294, 99] on div "Description (KuBa) هەویری پیتزا، سۆسی پیتزا، شاورمەی گۆشت، لێوار مەحشی و پەنیری…" at bounding box center [389, 116] width 192 height 36
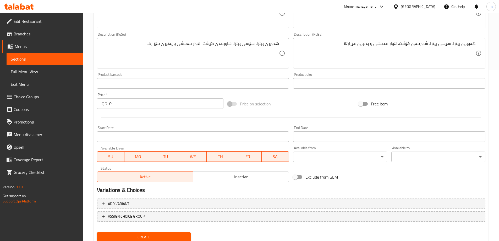
scroll to position [175, 0]
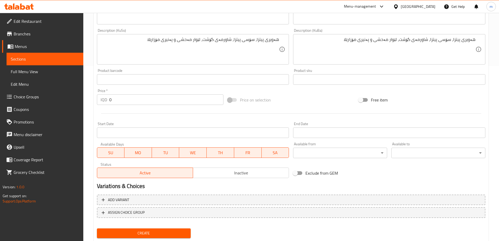
click at [179, 115] on div at bounding box center [291, 113] width 392 height 13
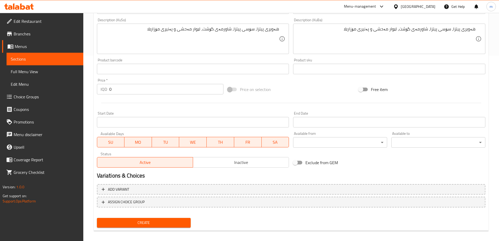
scroll to position [189, 0]
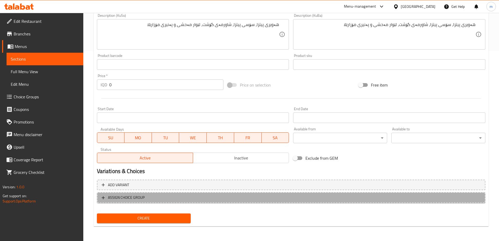
click at [136, 199] on span "ASSIGN CHOICE GROUP" at bounding box center [126, 197] width 37 height 7
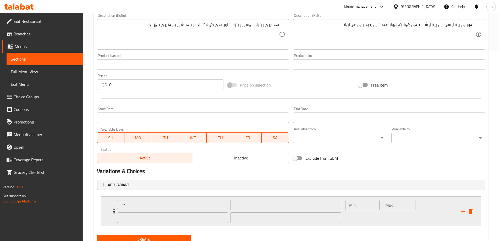
click at [114, 211] on div "​ ​ ​" at bounding box center [229, 210] width 231 height 29
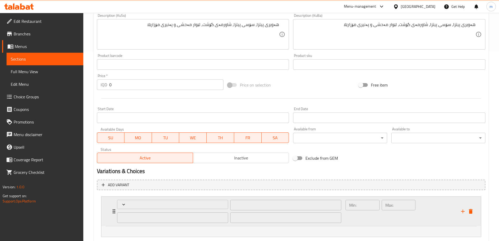
click at [114, 211] on div "​ ​ ​" at bounding box center [229, 210] width 231 height 29
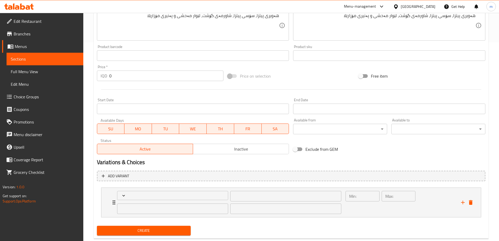
scroll to position [211, 0]
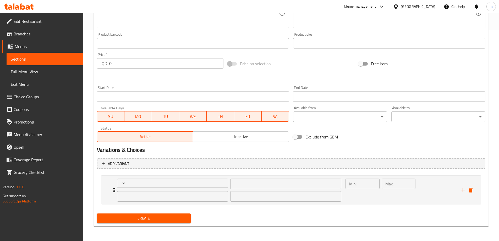
click at [146, 215] on span "Create" at bounding box center [144, 218] width 86 height 7
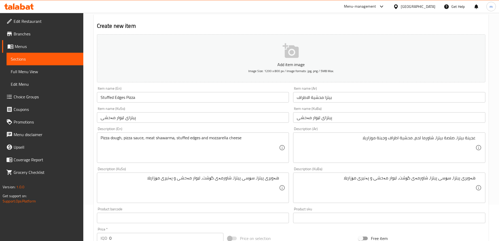
scroll to position [36, 0]
click at [38, 70] on span "Full Menu View" at bounding box center [45, 71] width 68 height 6
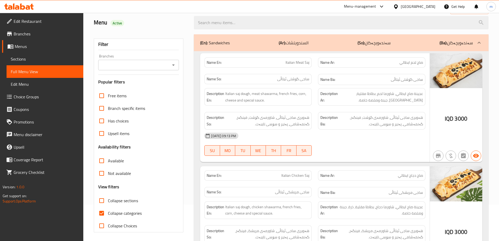
click at [171, 65] on icon "Open" at bounding box center [173, 65] width 6 height 6
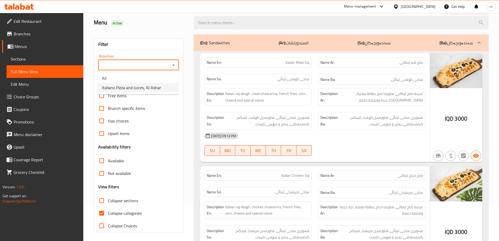
click at [150, 91] on span "Italiano Pizza and Juices, Al Ashar" at bounding box center [131, 87] width 59 height 6
type input "Italiano Pizza and Juices, Al Ashar"
click at [103, 213] on input "Collapse categories" at bounding box center [101, 213] width 13 height 13
checkbox input "false"
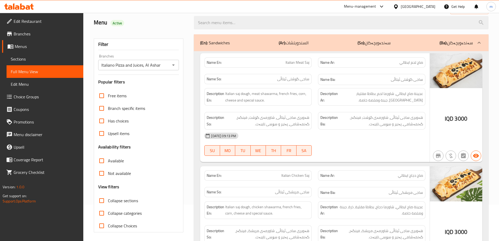
click at [102, 197] on input "Collapse sections" at bounding box center [101, 200] width 13 height 13
checkbox input "true"
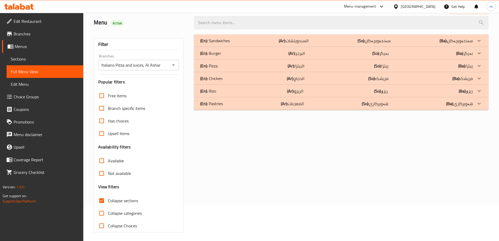
click at [288, 67] on b "(Ar):" at bounding box center [290, 66] width 7 height 8
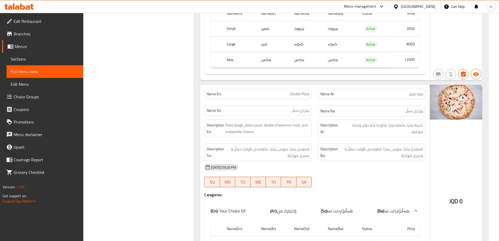
scroll to position [1513, 0]
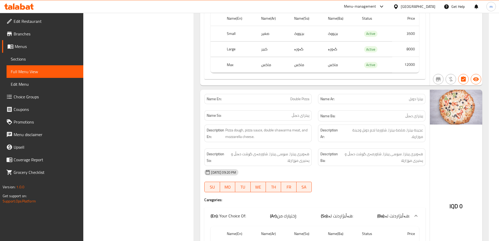
click at [52, 58] on span "Sections" at bounding box center [45, 59] width 68 height 6
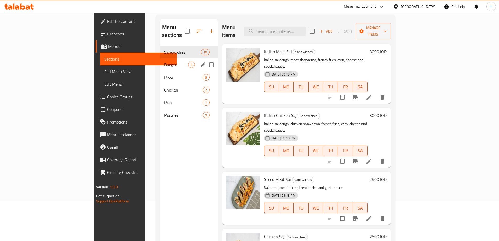
scroll to position [38, 0]
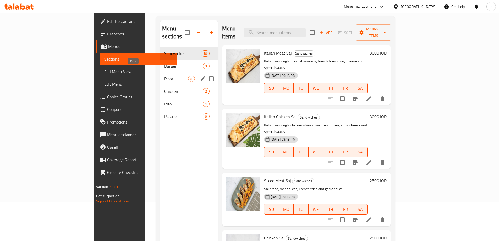
click at [164, 75] on span "Pizza" at bounding box center [176, 78] width 24 height 6
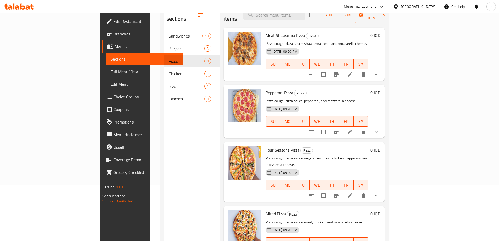
scroll to position [3, 0]
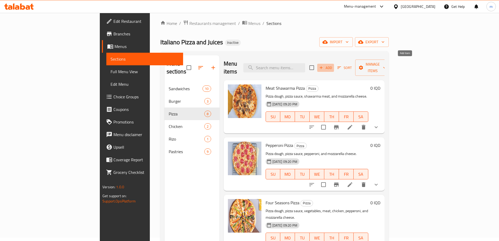
click at [332, 65] on span "Add" at bounding box center [325, 68] width 14 height 6
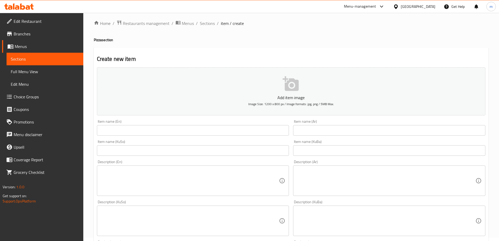
click at [248, 133] on input "text" at bounding box center [193, 130] width 192 height 10
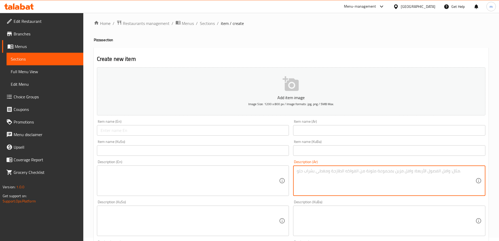
click at [333, 178] on textarea at bounding box center [386, 180] width 179 height 25
paste textarea "هەویری پیتزا، سۆسی پیتزا، شاورمەی گۆشت، لێوار مەحشی و پەنیری مۆزارێلا"
type textarea "هەویری پیتزا، سۆسی پیتزا، شاورمەی گۆشت، لێوار مەحشی و پەنیری مۆزارێلا"
click at [332, 207] on div "Description (KuBa)" at bounding box center [389, 220] width 192 height 30
paste textarea "هەویری پیتزا، سۆسی پیتزا، شاورمەی گۆشت، لێوار مەحشی و پەنیری مۆزارێلا"
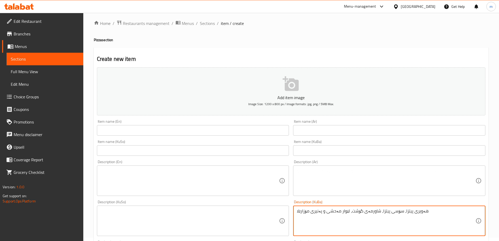
type textarea "هەویری پیتزا، سۆسی پیتزا، شاورمەی گۆشت، لێوار مەحشی و پەنیری مۆزارێلا"
click at [227, 213] on textarea at bounding box center [190, 220] width 179 height 25
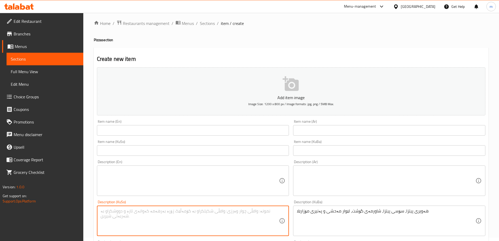
paste textarea "هەویری پیتزا، سۆسی پیتزا، شاورمەی گۆشت، لێوار مەحشی و پەنیری مۆزارێلا"
type textarea "هەویری پیتزا، سۆسی پیتزا، شاورمەی گۆشت، لێوار مەحشی و پەنیری مۆزارێلا"
click at [327, 188] on textarea at bounding box center [386, 180] width 179 height 25
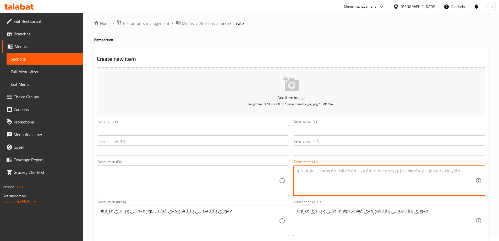
click at [220, 175] on textarea at bounding box center [190, 180] width 179 height 25
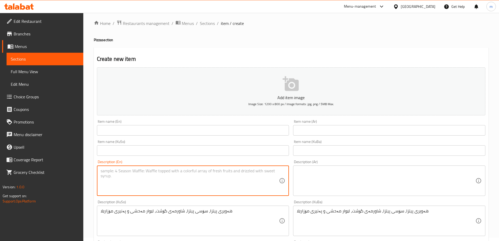
paste textarea "Pizza dough, pizza sauce, meat shawarma, stuffed crusts and mozzarella cheese"
click at [192, 170] on textarea "Pizza dough, pizza sauce, meat shawarma, stuffed crusts and mozzarella cheese" at bounding box center [190, 180] width 179 height 25
paste textarea "Edge"
type textarea "Pizza dough, pizza sauce, meat shawarma, stuffed edges and mozzarella cheese"
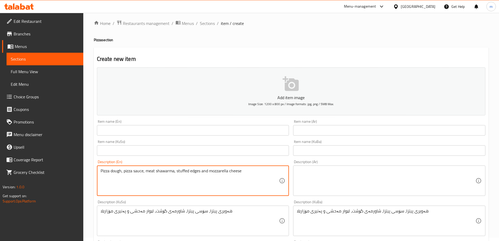
click at [338, 176] on textarea at bounding box center [386, 180] width 179 height 25
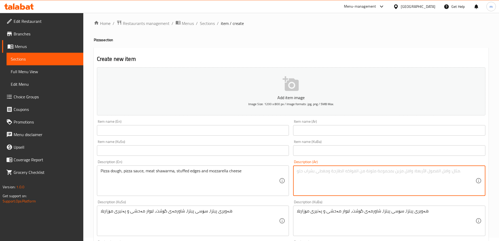
paste textarea "عجينة بيتزا, صلصة بيتزا، شاورما لحم, محشية اطراف وجبنة الموزاريلا"
click at [372, 170] on textarea "عجينة بيتزا, صلصة بيتزا، شاورما لحم, محشية اطراف وجبنة الموزاريلا" at bounding box center [386, 180] width 179 height 25
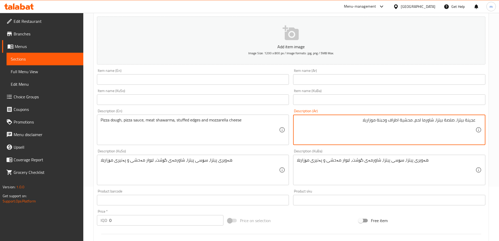
scroll to position [73, 0]
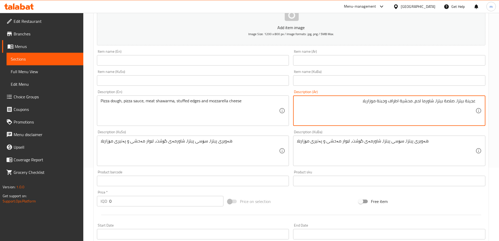
click at [355, 105] on textarea "عجينة بيتزا, صلصة بيتزا، شاورما لحم, محشية اطراف وجبنة موزاريلا" at bounding box center [386, 110] width 179 height 25
paste textarea "عجينة البيتزا, صلصة البيتزا، شاورما لحم , ومحشية الاطراف جبنة الموزاريلا."
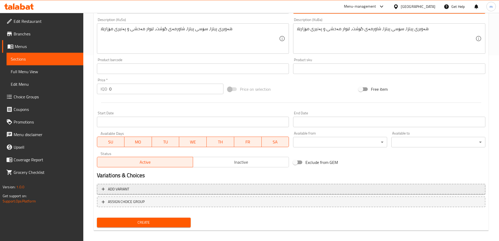
scroll to position [189, 0]
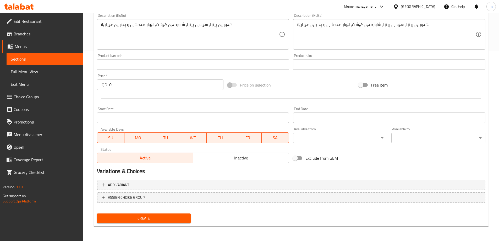
type textarea "عجينة بيتزا, صلصة بيتزا، شاورما لحم, محشية اطراف وجبنة موزاريلا"
click at [143, 213] on div "Create" at bounding box center [144, 218] width 98 height 14
click at [157, 221] on span "Create" at bounding box center [144, 218] width 86 height 7
click at [155, 218] on span "Create" at bounding box center [144, 218] width 86 height 7
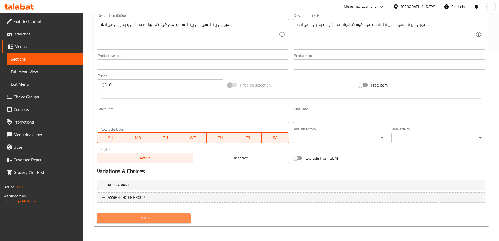
click at [155, 218] on div at bounding box center [249, 120] width 499 height 241
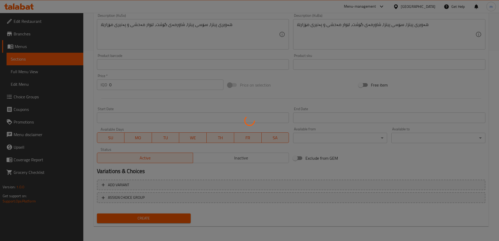
click at [155, 218] on div at bounding box center [249, 120] width 499 height 241
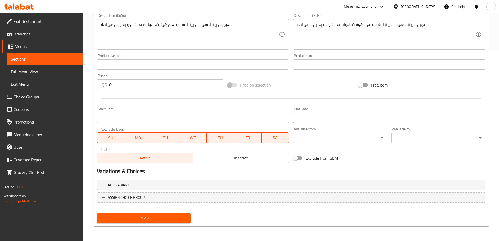
click at [155, 218] on div "Home / Restaurants management / Menus / Sections / item / create Pizza section …" at bounding box center [291, 32] width 394 height 396
click at [155, 218] on span "Create" at bounding box center [144, 218] width 86 height 7
click at [137, 214] on button "Create" at bounding box center [144, 218] width 94 height 10
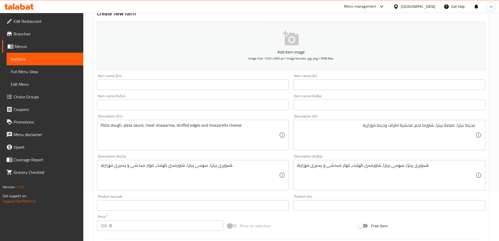
scroll to position [70, 0]
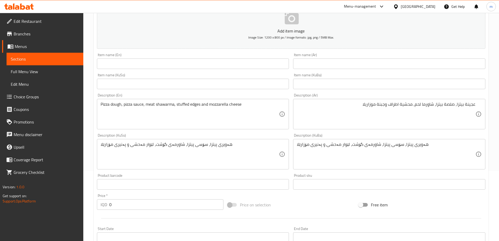
click at [169, 60] on input "text" at bounding box center [193, 63] width 192 height 10
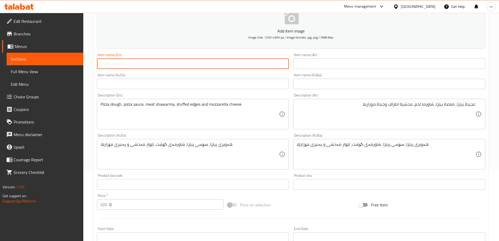
paste input "Stuffed Edges Pizza"
type input "Stuffed Edges Pizza"
click at [326, 65] on input "text" at bounding box center [389, 63] width 192 height 10
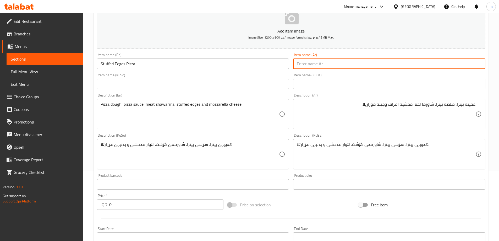
drag, startPoint x: 288, startPoint y: 86, endPoint x: 299, endPoint y: 86, distance: 11.0
click at [288, 86] on input "text" at bounding box center [193, 84] width 192 height 10
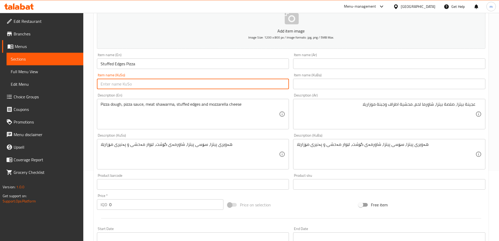
click at [302, 86] on input "text" at bounding box center [389, 84] width 192 height 10
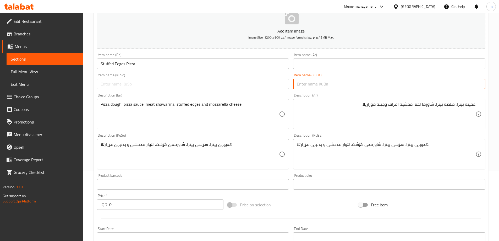
paste input "پیتزای لێوار مەحشی"
type input "پیتزای لێوار مەحشی"
click at [243, 87] on input "text" at bounding box center [193, 84] width 192 height 10
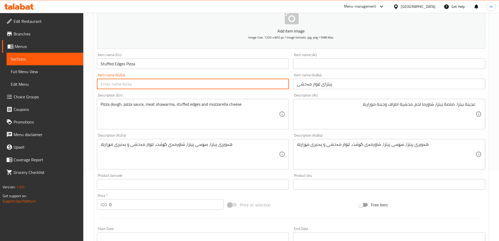
paste input "پیتزای لێوار مەحشی"
type input "پیتزای لێوار مەحشی"
click at [314, 64] on input "text" at bounding box center [389, 63] width 192 height 10
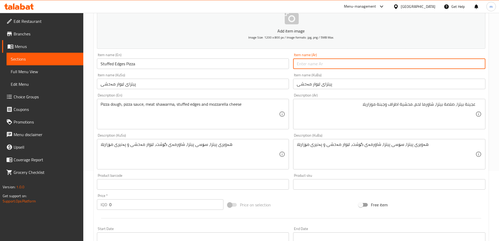
paste input "بيتزا محشية الاطراف"
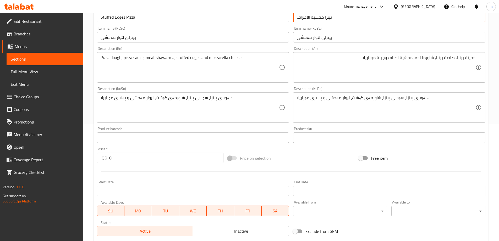
scroll to position [189, 0]
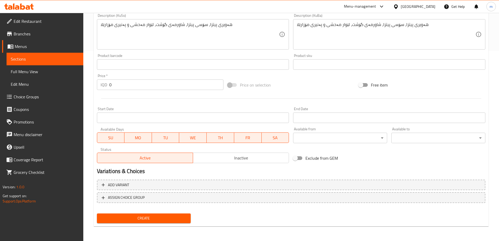
type input "بيتزا محشية الاطراف"
click at [153, 214] on button "Create" at bounding box center [144, 218] width 94 height 10
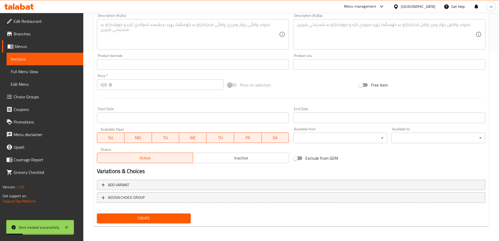
click at [31, 93] on span "Choice Groups" at bounding box center [46, 96] width 65 height 6
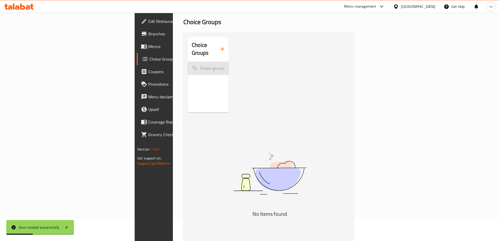
scroll to position [22, 0]
click at [216, 49] on button "button" at bounding box center [222, 50] width 13 height 13
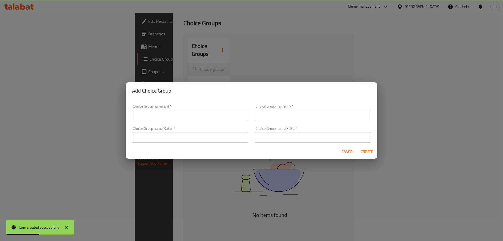
click at [186, 47] on div "Add Choice Group Choice Group name(En)   * Choice Group name(En) * Choice Group…" at bounding box center [251, 120] width 503 height 241
click at [175, 110] on div "Choice Group name(En)   * Choice Group name(En) *" at bounding box center [190, 112] width 116 height 16
click at [175, 110] on input "text" at bounding box center [190, 115] width 116 height 10
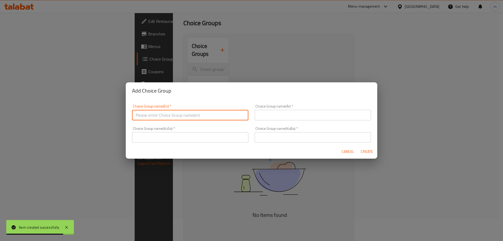
type input "ی"
type input "size"
type input "Your Choice Of Size:"
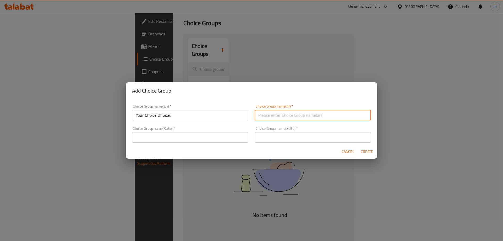
click at [301, 114] on input "text" at bounding box center [312, 115] width 116 height 10
type input "إختيارك من الحجم:"
click at [203, 133] on input "text" at bounding box center [190, 137] width 116 height 10
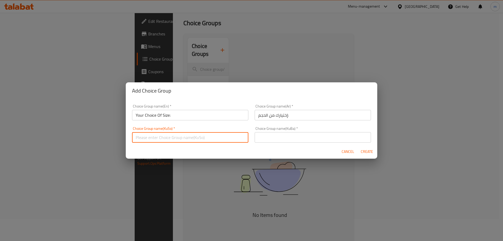
type input "هەڵبژاردنت لە قەبارە:"
click at [281, 142] on input "text" at bounding box center [312, 137] width 116 height 10
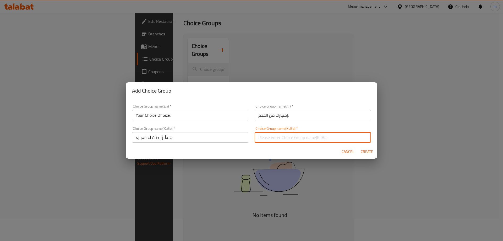
type input "هەڵبژاردنت لە قەبارە:"
click at [365, 150] on span "Create" at bounding box center [366, 151] width 13 height 7
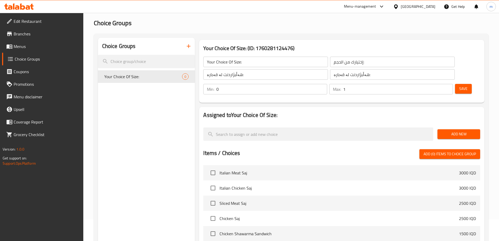
type input "1"
click at [437, 84] on input "1" at bounding box center [398, 89] width 110 height 10
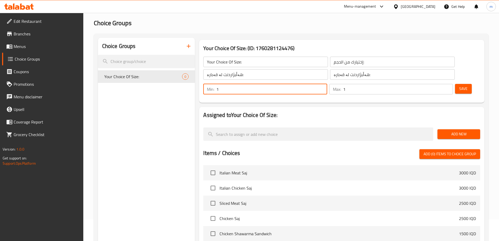
type input "1"
click at [327, 84] on input "1" at bounding box center [271, 89] width 110 height 10
click at [451, 131] on span "Add New" at bounding box center [458, 134] width 34 height 7
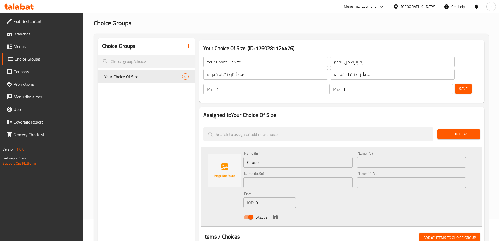
click at [262, 157] on input "Choice" at bounding box center [297, 162] width 109 height 10
click at [382, 157] on input "text" at bounding box center [410, 162] width 109 height 10
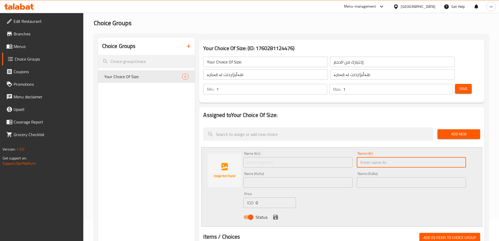
paste input "صغير"
type input "صغير"
click at [266, 151] on div "Name (En) Name (En)" at bounding box center [297, 159] width 109 height 16
drag, startPoint x: 270, startPoint y: 147, endPoint x: 268, endPoint y: 153, distance: 6.5
click at [270, 157] on input "text" at bounding box center [297, 162] width 109 height 10
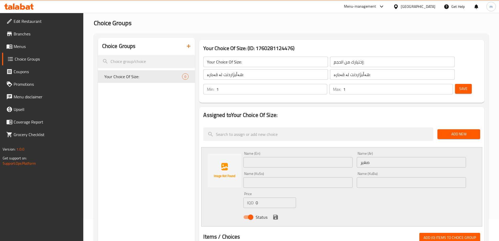
paste input "Small"
type input "Small"
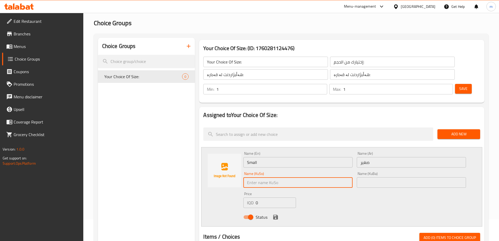
click at [257, 177] on input "text" at bounding box center [297, 182] width 109 height 10
paste input "بچووک"
type input "بچووک"
click at [367, 177] on input "text" at bounding box center [410, 182] width 109 height 10
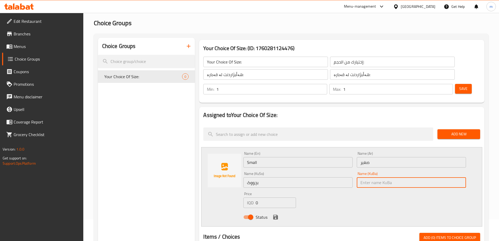
paste input "بچووک"
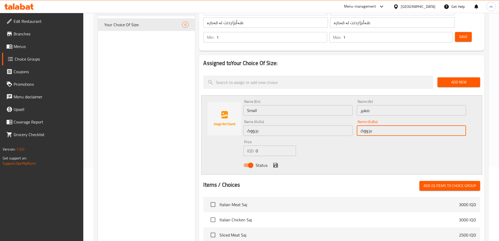
scroll to position [74, 0]
type input "بچووک"
click at [263, 139] on div "Price IQD 0 Price" at bounding box center [269, 147] width 52 height 16
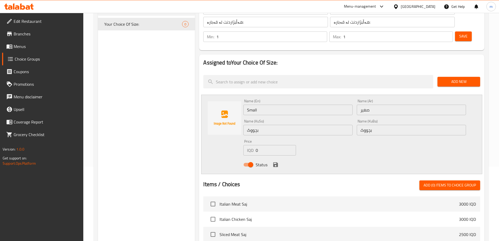
click at [259, 141] on div "Price IQD 0 Price" at bounding box center [269, 147] width 57 height 20
click at [259, 145] on input "0" at bounding box center [275, 150] width 40 height 10
click at [259, 145] on input "number" at bounding box center [275, 150] width 40 height 10
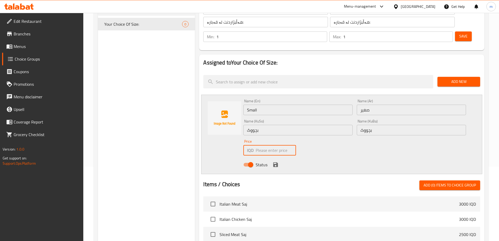
paste input "3500"
type input "3500"
click at [277, 162] on icon "save" at bounding box center [275, 164] width 5 height 5
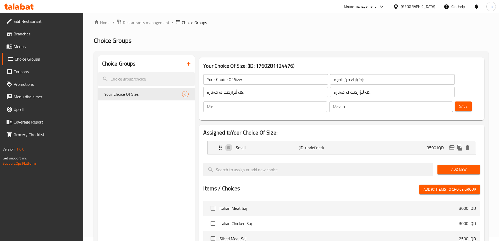
click at [453, 166] on span "Add New" at bounding box center [458, 169] width 34 height 7
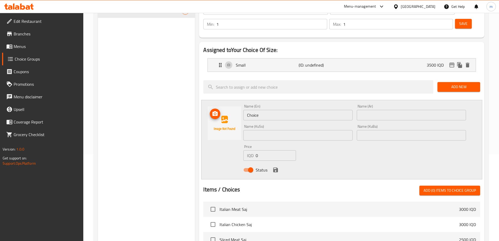
scroll to position [92, 0]
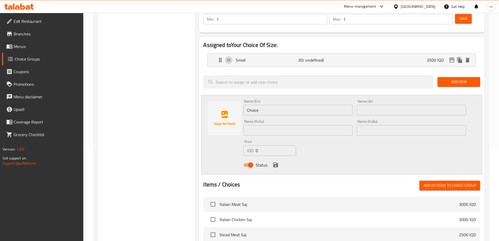
drag, startPoint x: 269, startPoint y: 111, endPoint x: 269, endPoint y: 107, distance: 4.5
click at [269, 125] on input "text" at bounding box center [297, 130] width 109 height 10
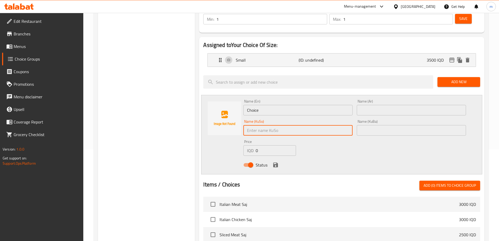
click at [253, 105] on input "Choice" at bounding box center [297, 110] width 109 height 10
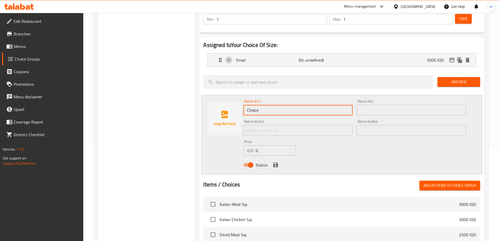
paste input "Larg"
type input "Large"
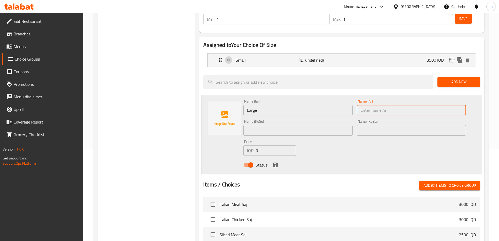
click at [361, 105] on input "text" at bounding box center [410, 110] width 109 height 10
paste input "كبير"
type input "كبير"
click at [330, 125] on input "text" at bounding box center [297, 130] width 109 height 10
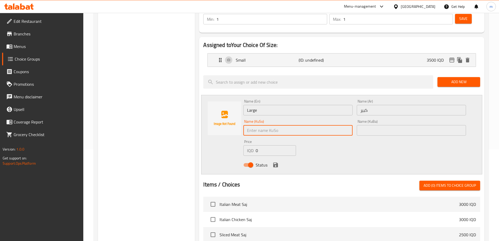
type input "گەورە"
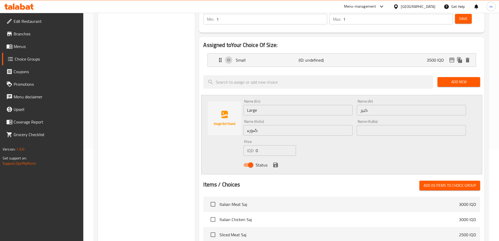
click at [389, 117] on div "Name (KuBa) Name (KuBa)" at bounding box center [410, 127] width 113 height 20
click at [386, 125] on input "text" at bounding box center [410, 130] width 109 height 10
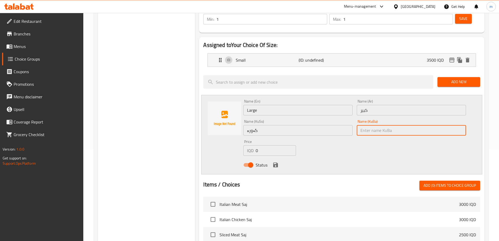
type input "گەورە"
click at [277, 145] on input "0" at bounding box center [275, 150] width 40 height 10
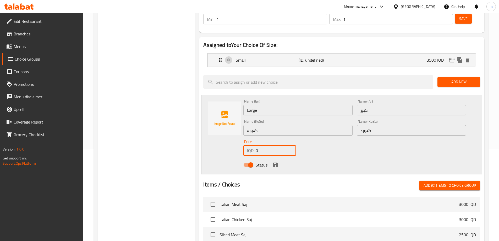
click at [277, 145] on input "0" at bounding box center [275, 150] width 40 height 10
paste input "8000"
type input "8000"
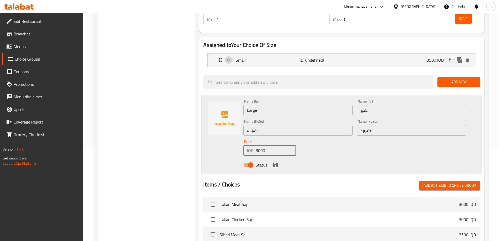
click at [275, 161] on icon "save" at bounding box center [275, 164] width 6 height 6
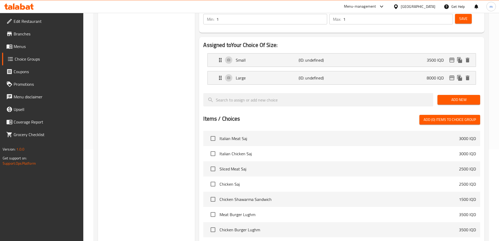
click at [443, 96] on span "Add New" at bounding box center [458, 99] width 34 height 7
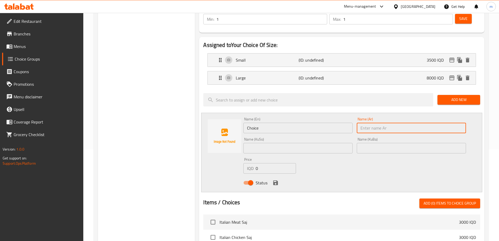
click at [370, 122] on input "text" at bounding box center [410, 127] width 109 height 10
paste input "ماكس"
type input "ماكس"
click at [300, 122] on input "Choice" at bounding box center [297, 127] width 109 height 10
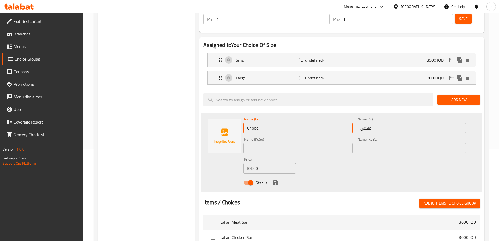
click at [300, 122] on input "Choice" at bounding box center [297, 127] width 109 height 10
type input "Max"
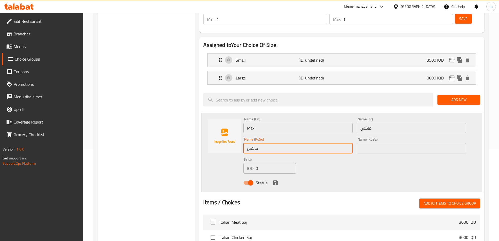
type input "ماکس"
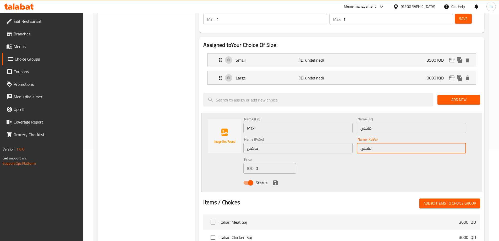
type input "ماکس"
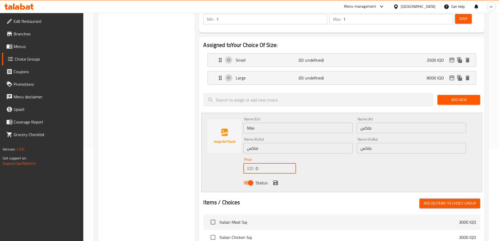
click at [285, 163] on input "0" at bounding box center [275, 168] width 40 height 10
paste input "1400"
type input "14000"
click at [271, 175] on div "Status" at bounding box center [354, 182] width 227 height 14
click at [272, 179] on icon "save" at bounding box center [275, 182] width 6 height 6
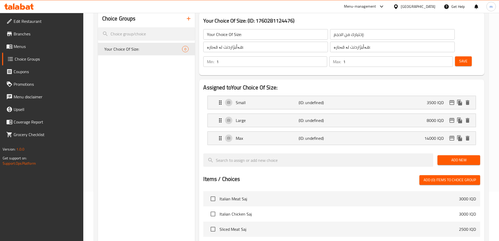
scroll to position [0, 0]
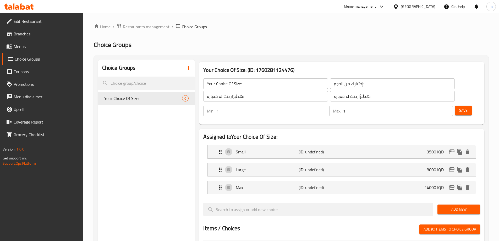
click at [459, 107] on span "Save" at bounding box center [463, 110] width 8 height 7
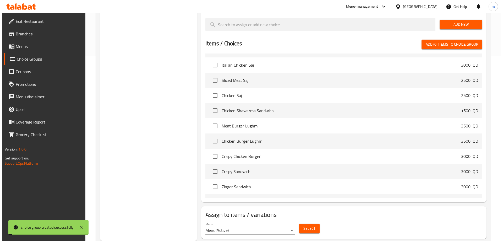
scroll to position [35, 0]
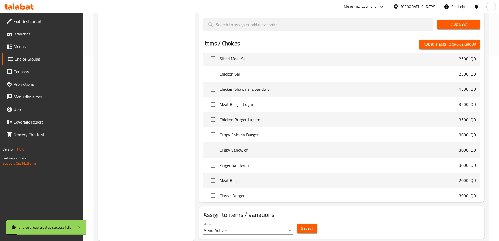
click at [309, 225] on span "Select" at bounding box center [307, 228] width 12 height 7
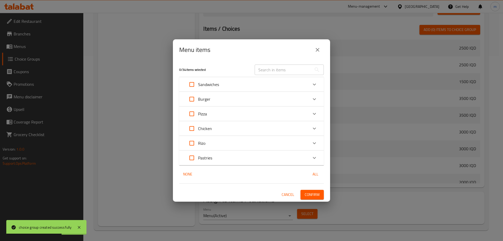
click at [210, 113] on div "Pizza" at bounding box center [246, 113] width 122 height 13
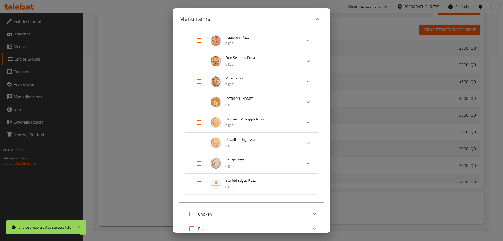
scroll to position [122, 0]
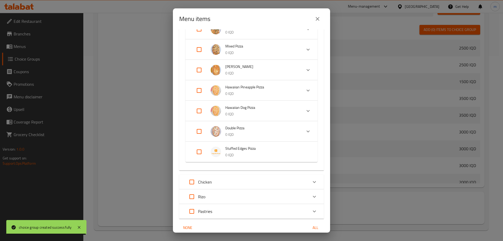
click at [200, 153] on input "Expand" at bounding box center [199, 151] width 13 height 13
checkbox input "true"
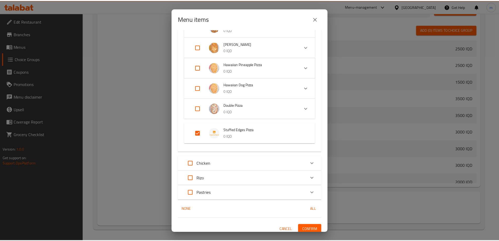
scroll to position [149, 0]
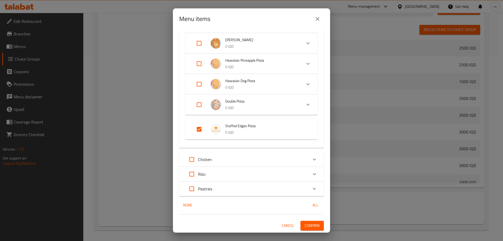
click at [304, 225] on span "Confirm" at bounding box center [311, 225] width 15 height 7
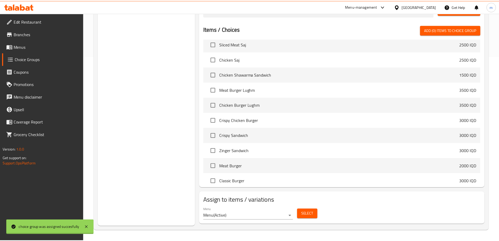
scroll to position [33, 0]
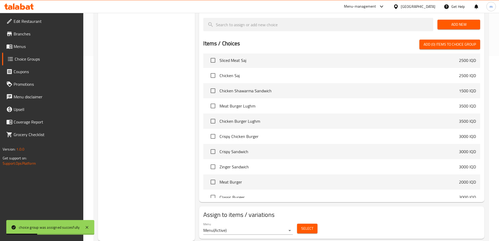
click at [30, 47] on span "Menus" at bounding box center [46, 46] width 65 height 6
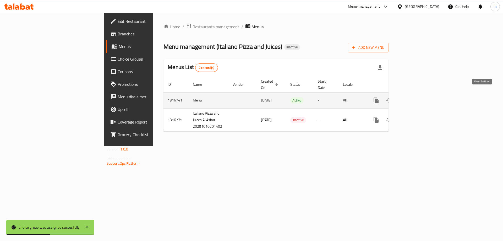
click at [420, 94] on link "enhanced table" at bounding box center [413, 100] width 13 height 13
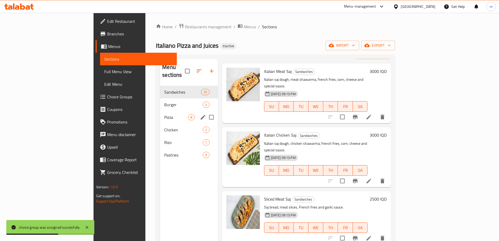
scroll to position [35, 0]
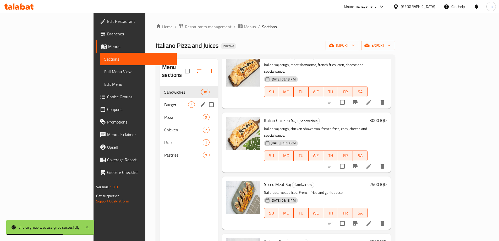
click at [164, 114] on span "Pizza" at bounding box center [183, 117] width 38 height 6
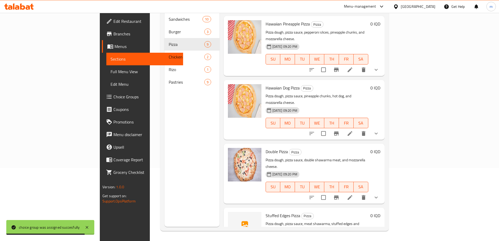
scroll to position [73, 0]
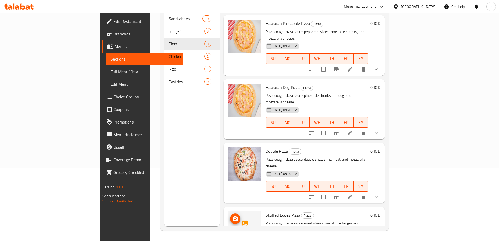
click at [228, 211] on img at bounding box center [245, 228] width 34 height 34
click at [230, 215] on span "upload picture" at bounding box center [235, 218] width 10 height 6
click at [234, 217] on circle "upload picture" at bounding box center [235, 218] width 2 height 2
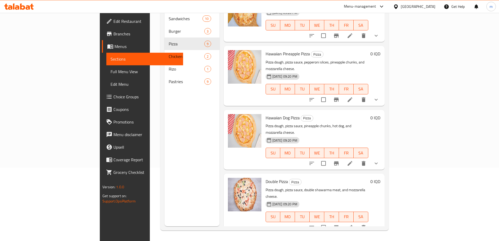
scroll to position [182, 0]
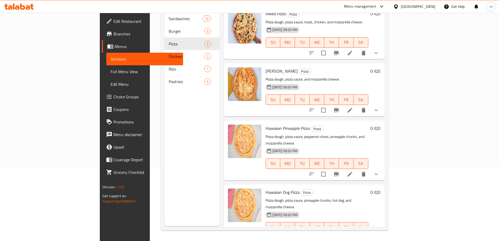
click at [110, 74] on span "Full Menu View" at bounding box center [144, 71] width 68 height 6
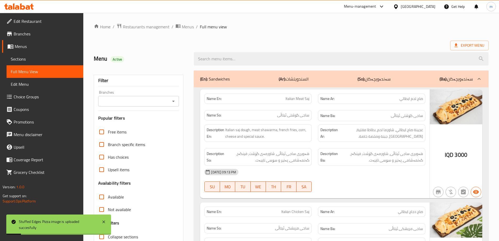
click at [178, 100] on div "Branches" at bounding box center [138, 101] width 81 height 10
click at [170, 102] on icon "Open" at bounding box center [173, 101] width 6 height 6
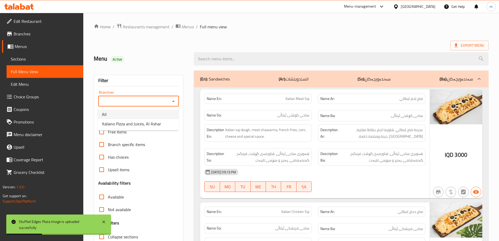
click at [135, 120] on span "Italiano Pizza and Juices, Al Ashar" at bounding box center [131, 123] width 59 height 6
type input "Italiano Pizza and Juices, Al Ashar"
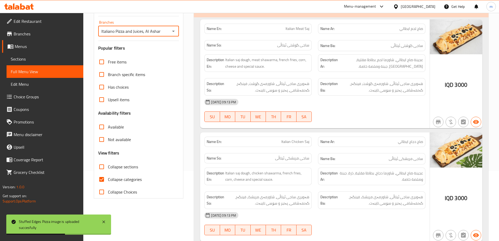
click at [101, 176] on input "Collapse categories" at bounding box center [101, 179] width 13 height 13
checkbox input "false"
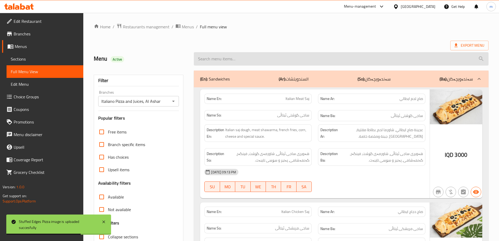
click at [227, 57] on input "search" at bounding box center [341, 58] width 294 height 13
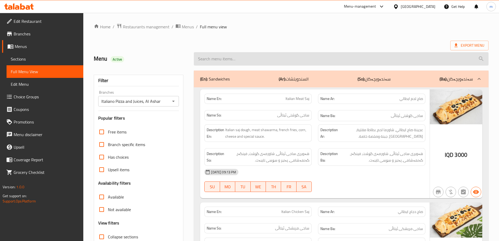
paste input "Stuffed Edges Pizza"
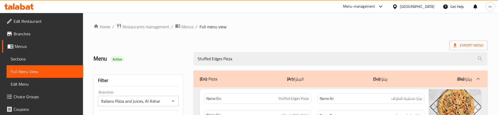
type input "Stuffed Edges Pizza"
click at [185, 62] on h2 "Menu Active" at bounding box center [140, 59] width 94 height 8
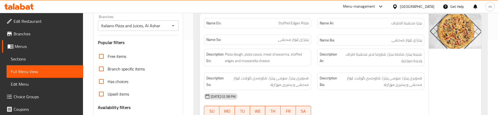
scroll to position [70, 0]
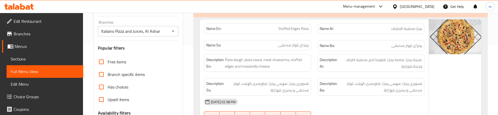
click at [419, 69] on span "عجينة بيتزا, صلصة بيتزا، شاورما لحم, محشية اطراف وجبنة موزاريلا" at bounding box center [380, 63] width 82 height 13
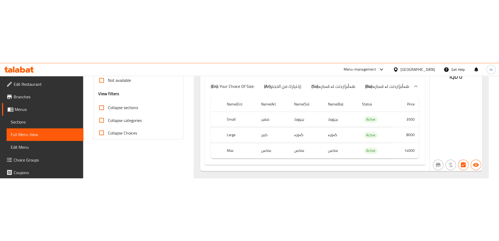
scroll to position [80, 0]
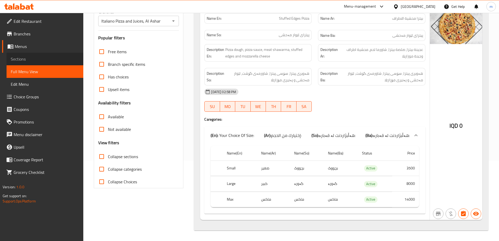
click at [38, 64] on link "Sections" at bounding box center [45, 59] width 77 height 13
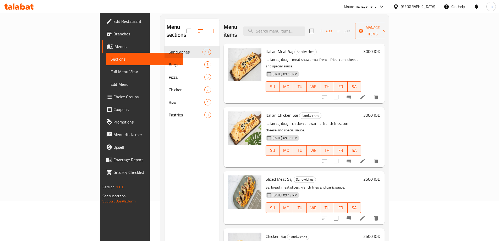
scroll to position [38, 0]
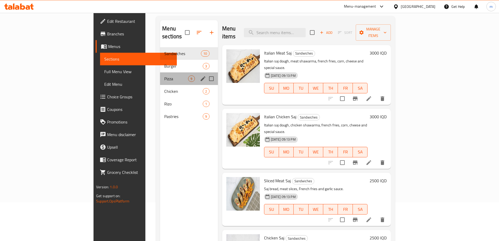
click at [164, 75] on span "Pizza" at bounding box center [176, 78] width 24 height 6
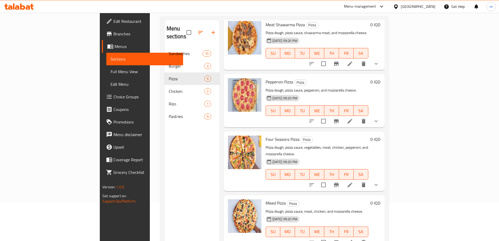
scroll to position [18, 0]
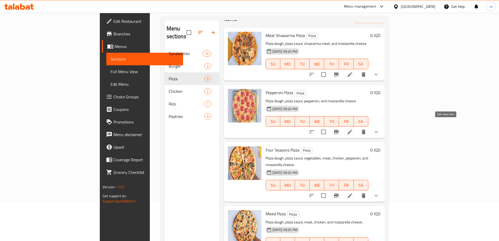
click at [353, 129] on icon at bounding box center [350, 132] width 6 height 6
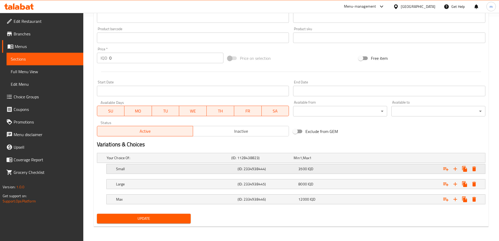
scroll to position [224, 0]
click at [141, 200] on h5 "Max" at bounding box center [175, 198] width 119 height 5
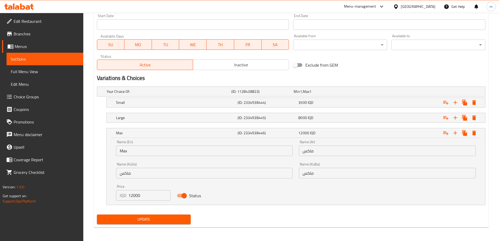
scroll to position [291, 0]
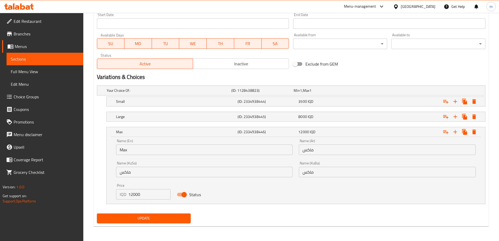
click at [41, 72] on span "Full Menu View" at bounding box center [45, 71] width 68 height 6
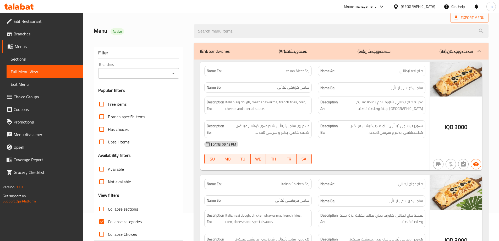
scroll to position [47, 0]
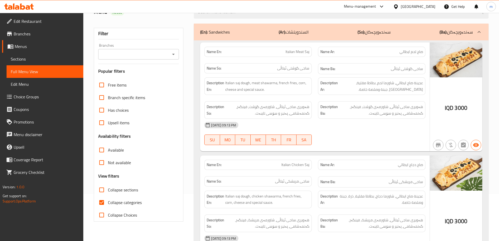
click at [171, 54] on icon "Open" at bounding box center [173, 54] width 6 height 6
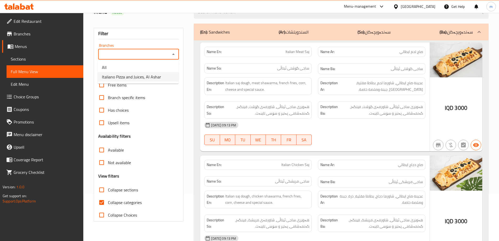
click at [165, 73] on li "Italiano Pizza and Juices, Al Ashar" at bounding box center [138, 76] width 81 height 9
type input "Italiano Pizza and Juices, Al Ashar"
click at [103, 204] on input "Collapse categories" at bounding box center [101, 202] width 13 height 13
checkbox input "false"
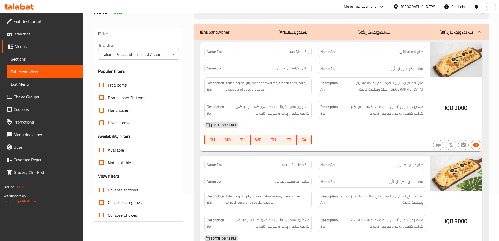
scroll to position [0, 0]
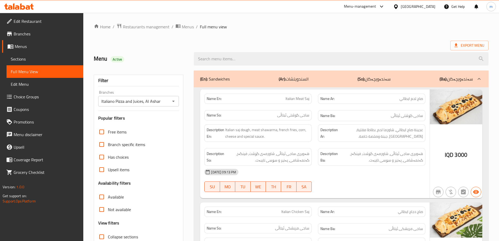
click at [251, 52] on div at bounding box center [341, 59] width 301 height 20
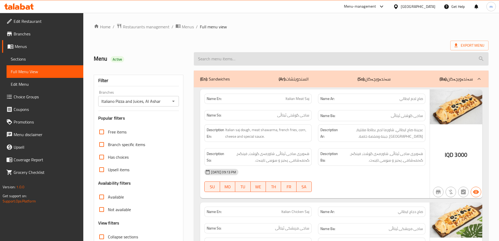
click at [251, 59] on input "search" at bounding box center [341, 58] width 294 height 13
paste input "Stuffed Edges Pizza"
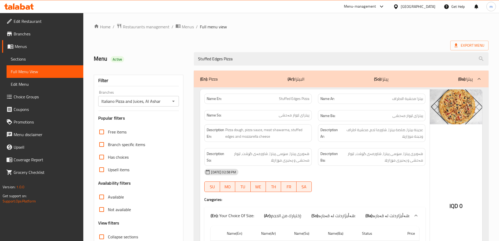
type input "Stuffed Edges Pizza"
click at [186, 54] on div "Menu Active" at bounding box center [141, 58] width 100 height 23
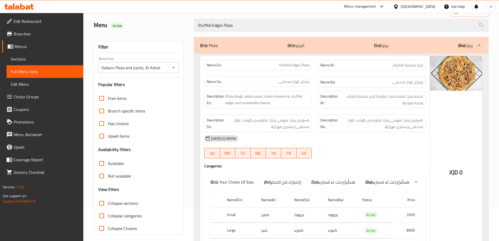
scroll to position [10, 0]
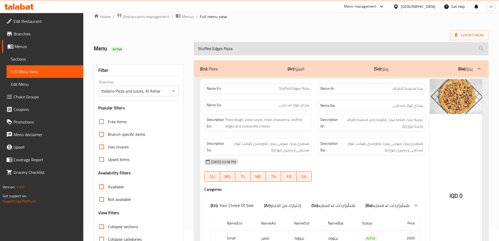
click at [238, 50] on input "Stuffed Edges Pizza" at bounding box center [341, 48] width 294 height 13
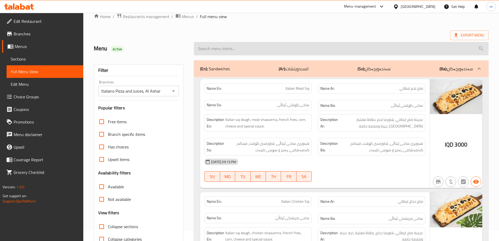
type input "ج"
drag, startPoint x: 247, startPoint y: 49, endPoint x: 255, endPoint y: 50, distance: 8.7
click at [255, 50] on input "search" at bounding box center [341, 48] width 294 height 13
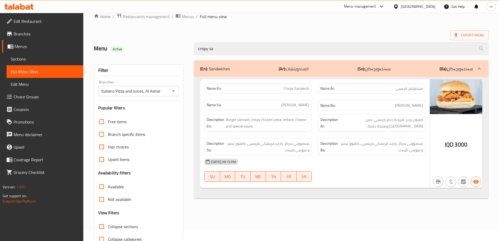
type input "crispy sa"
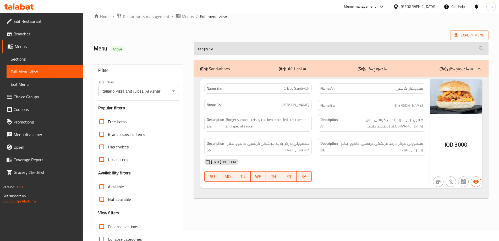
click at [220, 52] on input "crispy sa" at bounding box center [341, 48] width 294 height 13
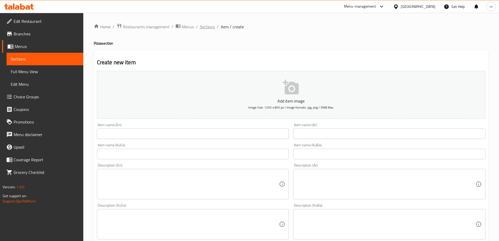
click at [208, 29] on span "Sections" at bounding box center [207, 27] width 15 height 6
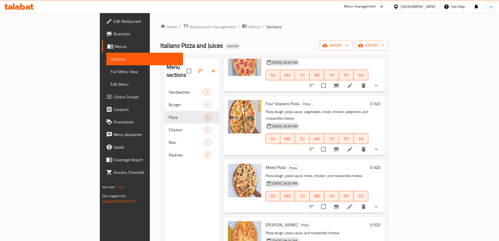
scroll to position [105, 0]
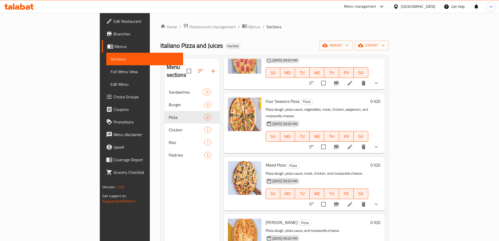
click at [357, 142] on li at bounding box center [349, 146] width 15 height 9
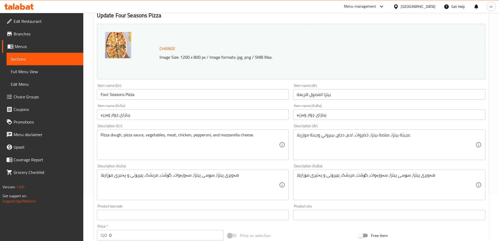
scroll to position [52, 0]
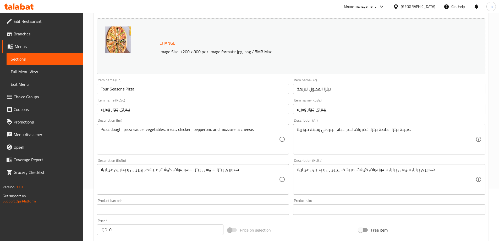
click at [29, 98] on span "Choice Groups" at bounding box center [46, 96] width 65 height 6
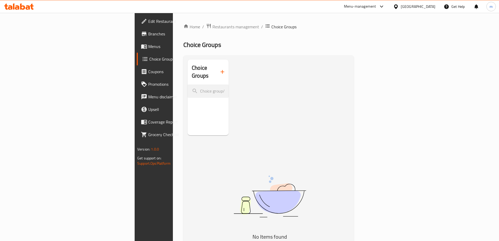
click at [137, 50] on link "Menus" at bounding box center [177, 46] width 81 height 13
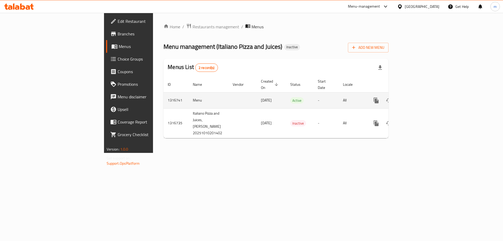
click at [416, 98] on icon "enhanced table" at bounding box center [413, 100] width 5 height 5
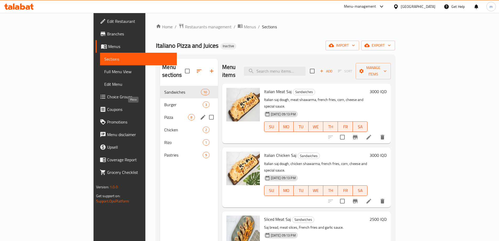
click at [164, 114] on span "Pizza" at bounding box center [176, 117] width 24 height 6
